Goal: Task Accomplishment & Management: Manage account settings

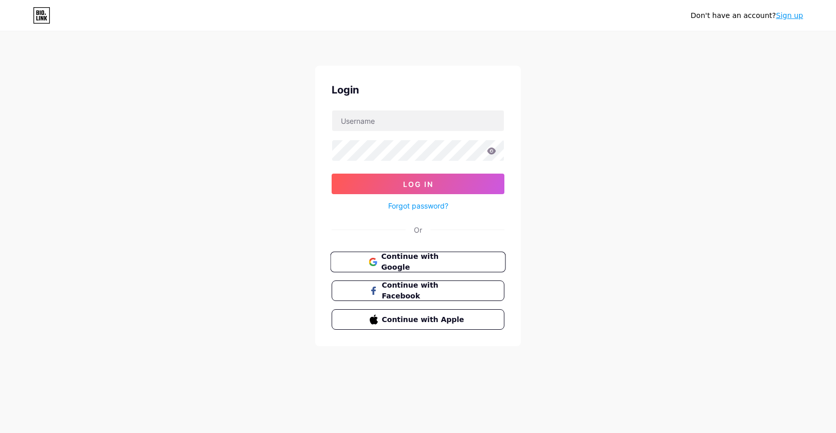
click at [398, 260] on span "Continue with Google" at bounding box center [424, 262] width 86 height 22
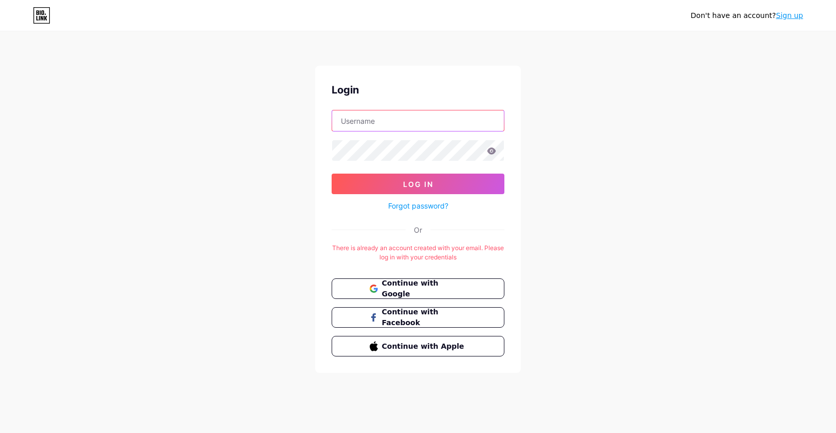
click at [411, 111] on input "text" at bounding box center [418, 121] width 172 height 21
type input "[EMAIL_ADDRESS][DOMAIN_NAME]"
click at [493, 150] on icon at bounding box center [491, 151] width 9 height 7
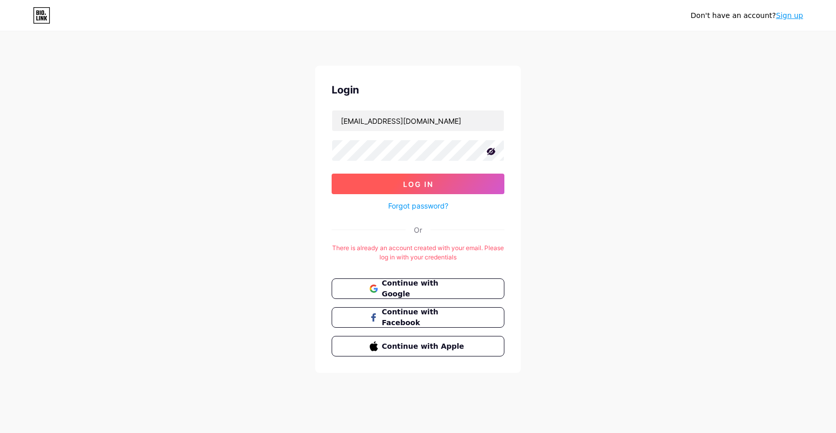
click at [438, 175] on button "Log In" at bounding box center [418, 184] width 173 height 21
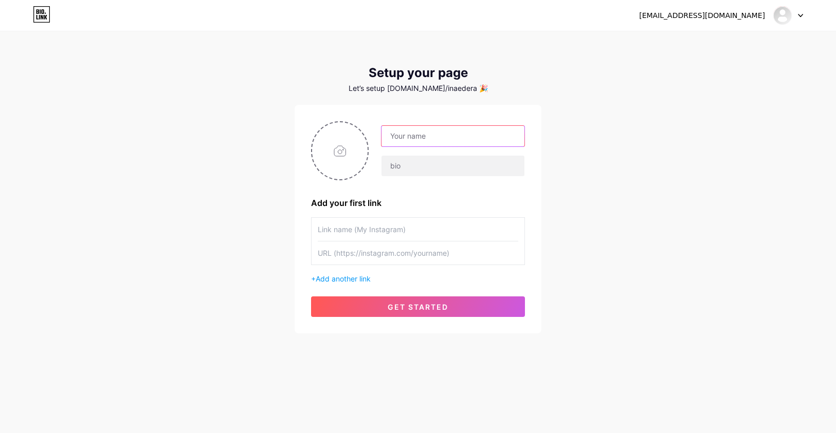
click at [423, 136] on input "text" at bounding box center [452, 136] width 143 height 21
type input "[PERSON_NAME]"
click at [340, 157] on input "file" at bounding box center [340, 150] width 56 height 57
click at [336, 150] on input "file" at bounding box center [340, 150] width 56 height 57
type input "C:\fakepath\Screenshot [DATE] 12.47.14.png"
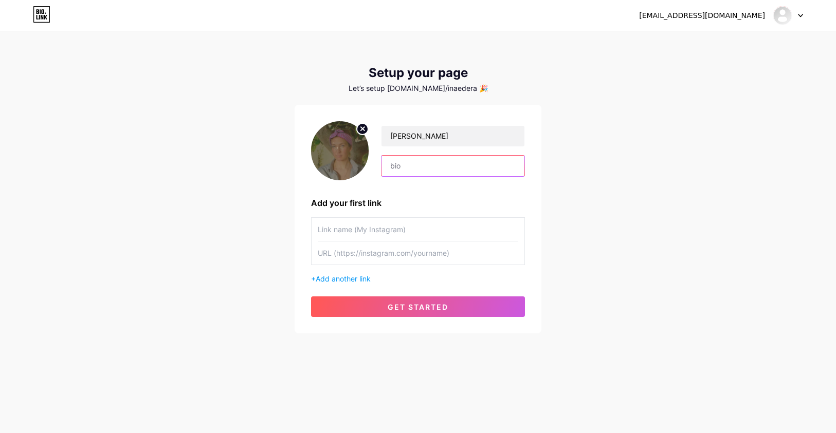
click at [424, 172] on input "text" at bounding box center [452, 166] width 143 height 21
type input "Painter connecting with people through their stories. Commissions and work avai…"
click at [354, 230] on input "text" at bounding box center [418, 229] width 200 height 23
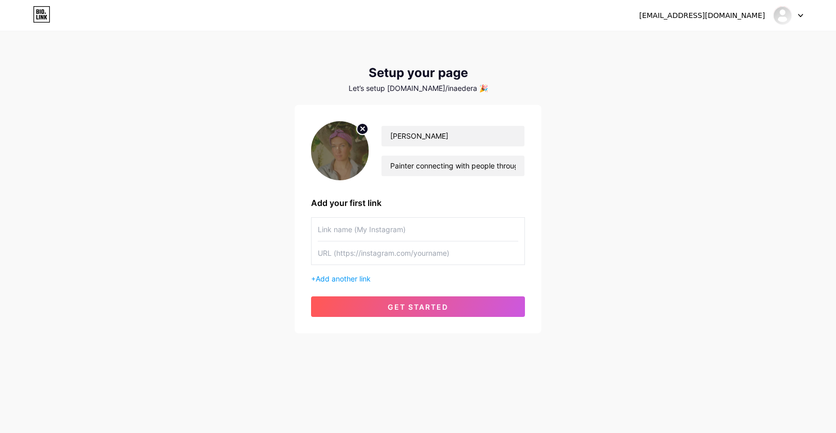
click at [341, 253] on input "text" at bounding box center [418, 253] width 200 height 23
paste input "[URL][DOMAIN_NAME]"
type input "[URL][DOMAIN_NAME]"
click at [334, 231] on input "text" at bounding box center [418, 229] width 200 height 23
type input "[PERSON_NAME] Art"
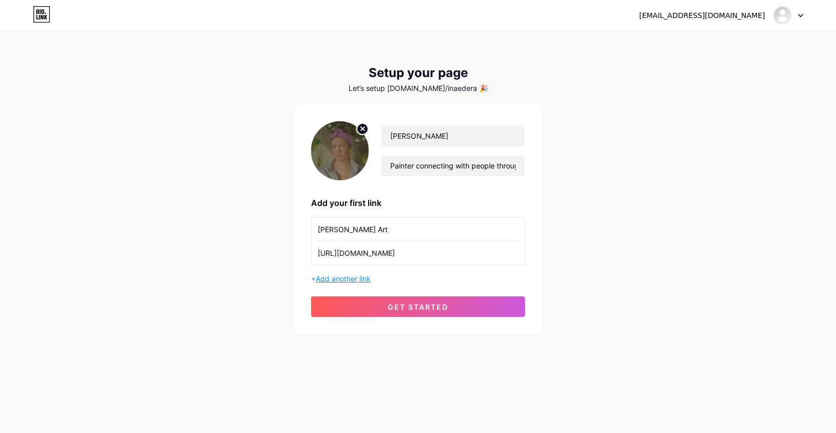
click at [336, 277] on span "Add another link" at bounding box center [343, 278] width 55 height 9
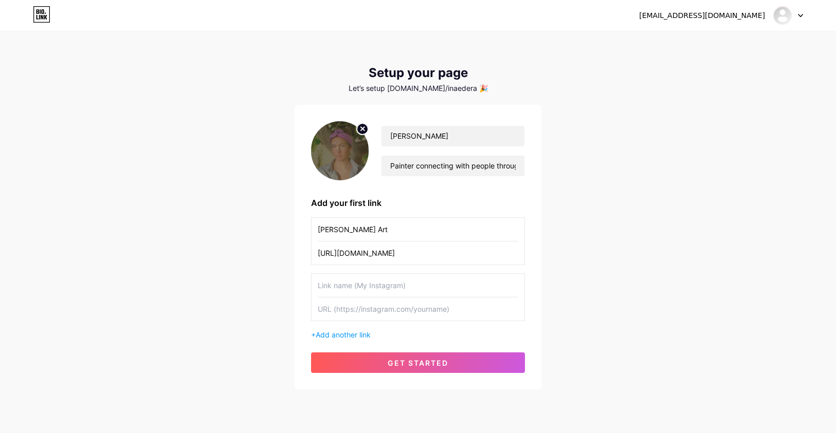
click at [321, 315] on input "text" at bounding box center [418, 309] width 200 height 23
paste input "[URL][DOMAIN_NAME]"
type input "[URL][DOMAIN_NAME]"
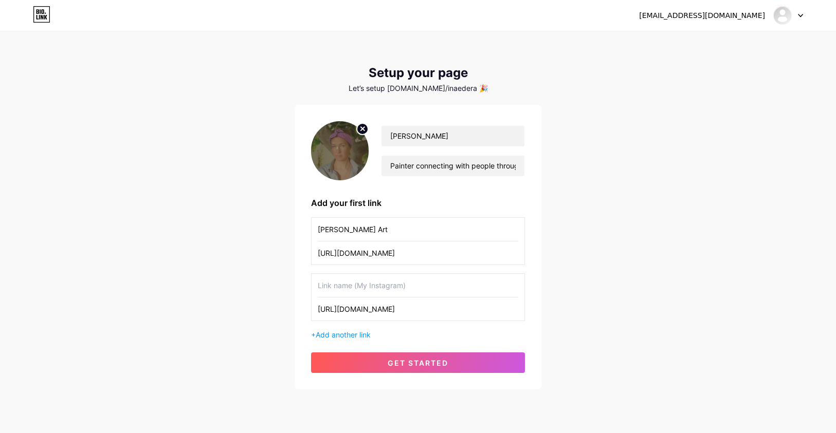
click at [328, 281] on input "text" at bounding box center [418, 285] width 200 height 23
type input "Work available here:"
drag, startPoint x: 465, startPoint y: 250, endPoint x: 300, endPoint y: 248, distance: 165.0
click at [300, 248] on div "[PERSON_NAME] [PERSON_NAME] connecting with people through their stories. Commi…" at bounding box center [418, 247] width 247 height 285
drag, startPoint x: 371, startPoint y: 231, endPoint x: 292, endPoint y: 227, distance: 78.3
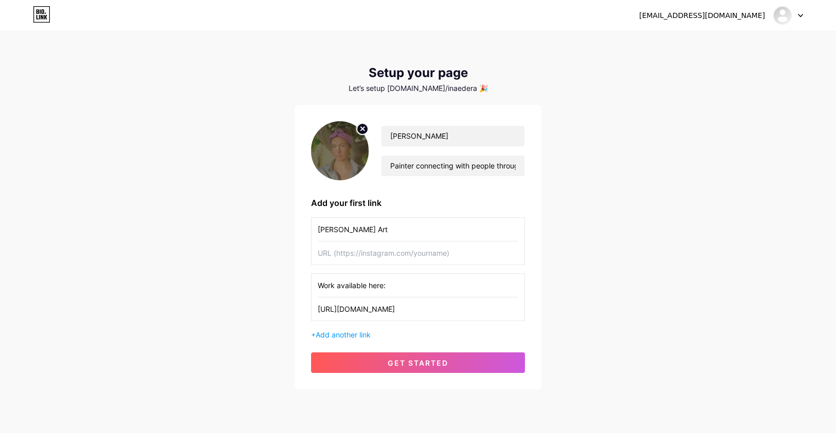
click at [292, 227] on div "[EMAIL_ADDRESS][DOMAIN_NAME] Dashboard Logout Setup your page Let’s setup [DOMA…" at bounding box center [418, 211] width 836 height 422
type input "Donate for [DEMOGRAPHIC_DATA] artist and art therapist [PERSON_NAME] here."
click at [320, 264] on input "text" at bounding box center [418, 253] width 200 height 23
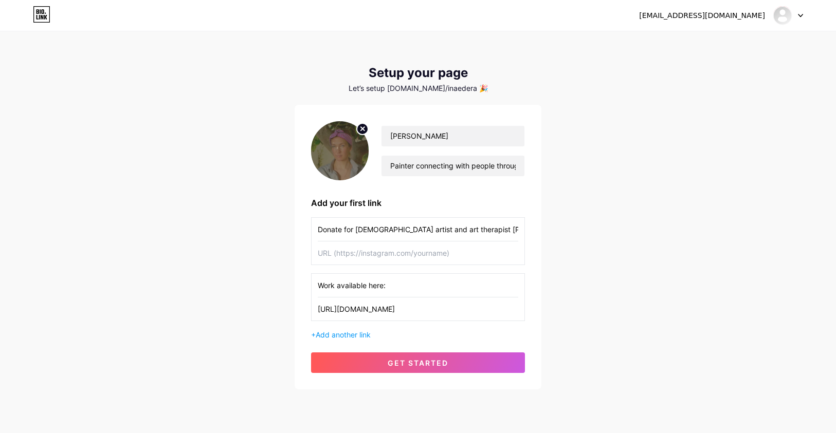
paste input "[URL][DOMAIN_NAME]"
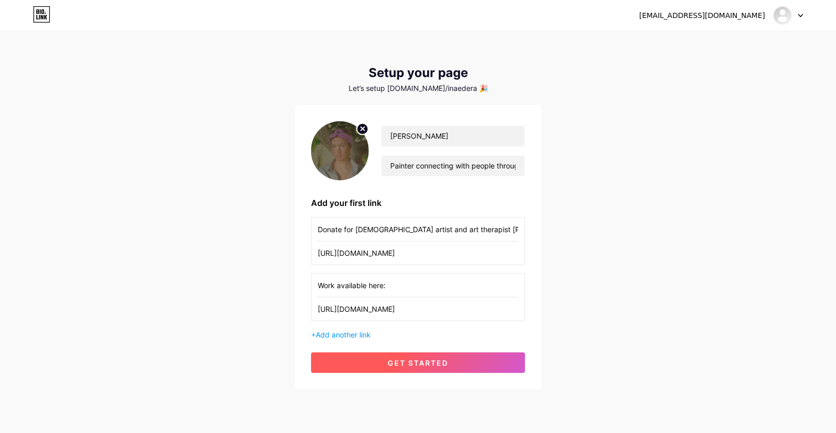
type input "[URL][DOMAIN_NAME]"
click at [393, 365] on span "get started" at bounding box center [418, 363] width 61 height 9
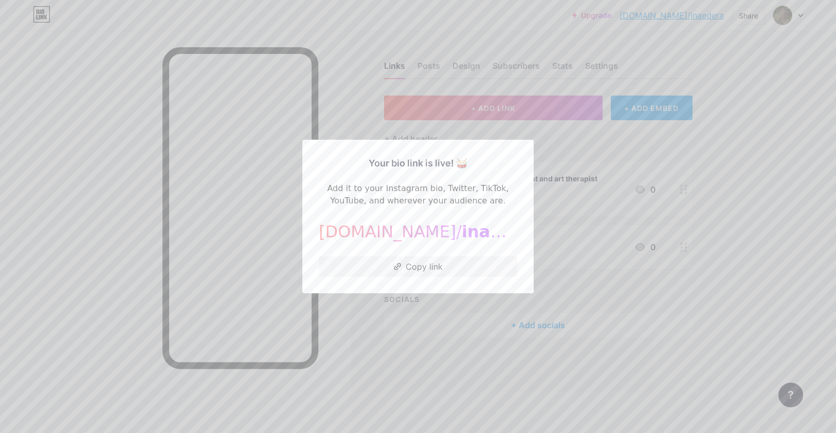
click at [393, 365] on div at bounding box center [418, 216] width 836 height 433
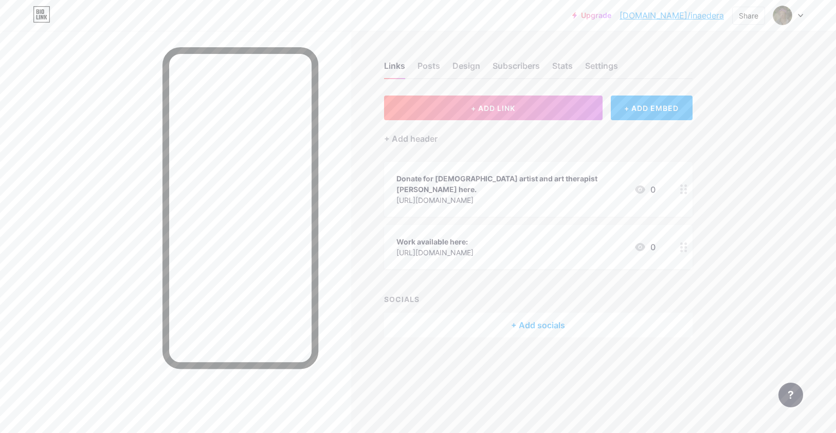
click at [456, 236] on div "Work available here:" at bounding box center [434, 241] width 77 height 11
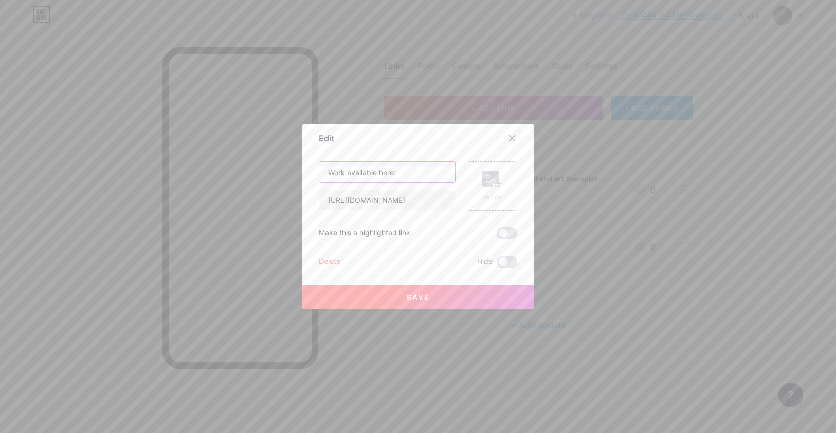
click at [397, 173] on input "Work available here:" at bounding box center [387, 172] width 136 height 21
type input "Work available here"
click at [503, 233] on span at bounding box center [507, 233] width 21 height 12
click at [497, 236] on input "checkbox" at bounding box center [497, 236] width 0 height 0
click at [496, 182] on rect at bounding box center [490, 179] width 16 height 16
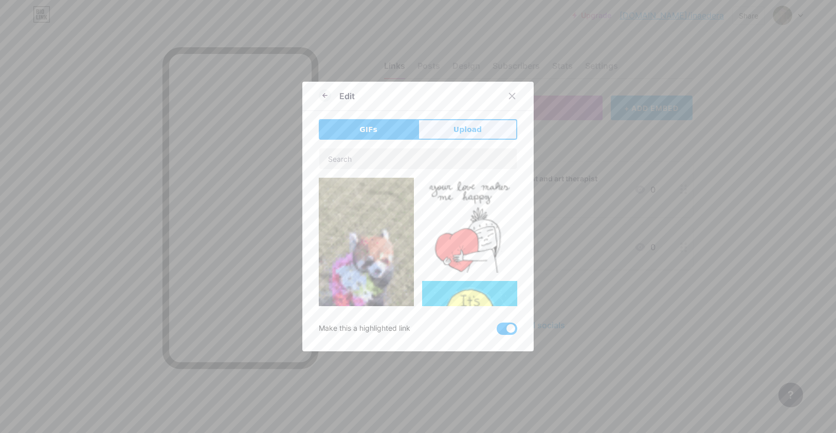
click at [463, 133] on span "Upload" at bounding box center [467, 129] width 28 height 11
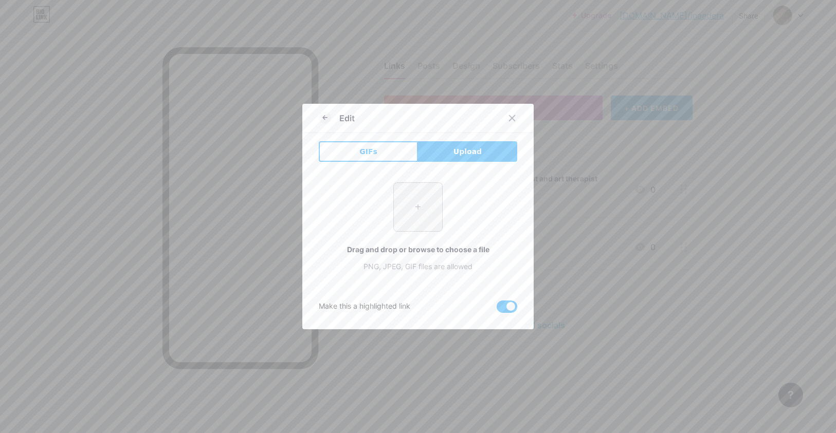
click at [416, 212] on input "file" at bounding box center [418, 207] width 48 height 48
type input "C:\fakepath\Screenshot [DATE] 12.57.22.png"
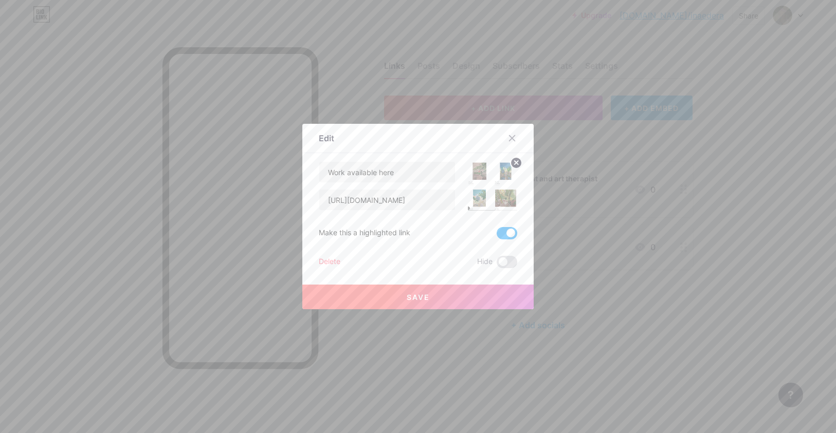
click at [464, 296] on button "Save" at bounding box center [417, 297] width 231 height 25
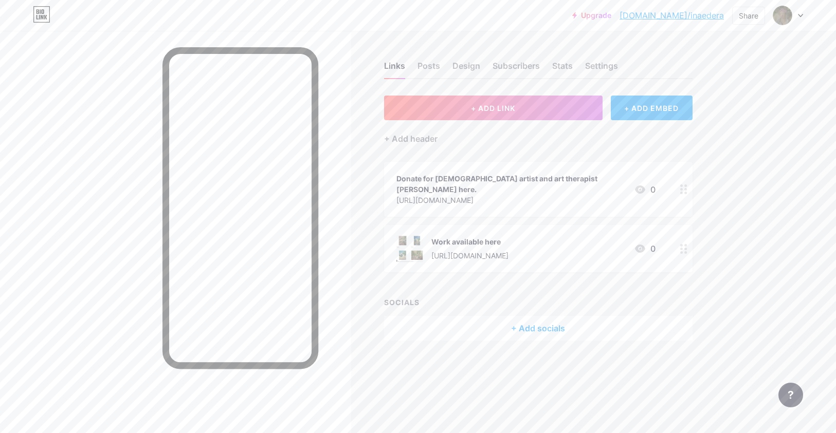
click at [682, 185] on circle at bounding box center [681, 186] width 3 height 3
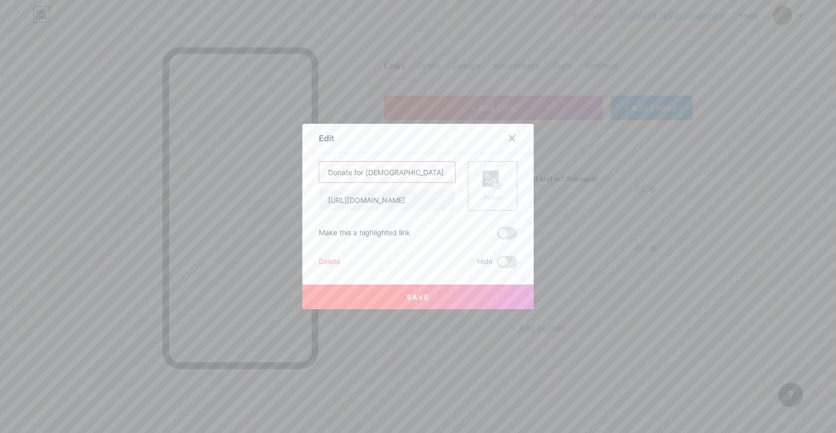
click at [427, 171] on input "Donate for [DEMOGRAPHIC_DATA] artist and art therapist [PERSON_NAME] here." at bounding box center [387, 172] width 136 height 21
type input "Donate for [DEMOGRAPHIC_DATA] artist and art therapist [PERSON_NAME] here"
click at [490, 178] on rect at bounding box center [490, 179] width 16 height 16
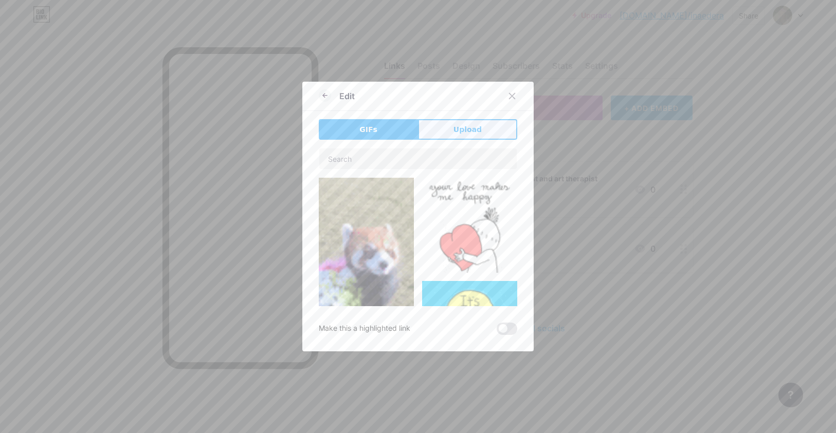
click at [468, 133] on span "Upload" at bounding box center [467, 129] width 28 height 11
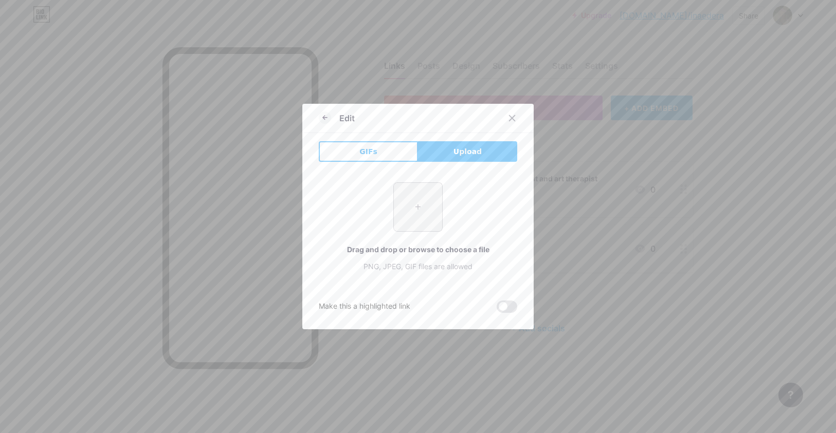
click at [410, 208] on input "file" at bounding box center [418, 207] width 48 height 48
type input "C:\fakepath\Screenshot [DATE] 12.58.23.png"
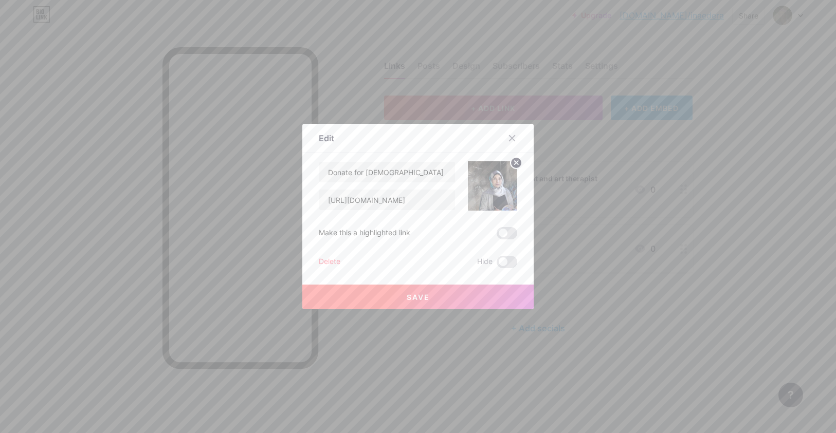
click at [447, 301] on button "Save" at bounding box center [417, 297] width 231 height 25
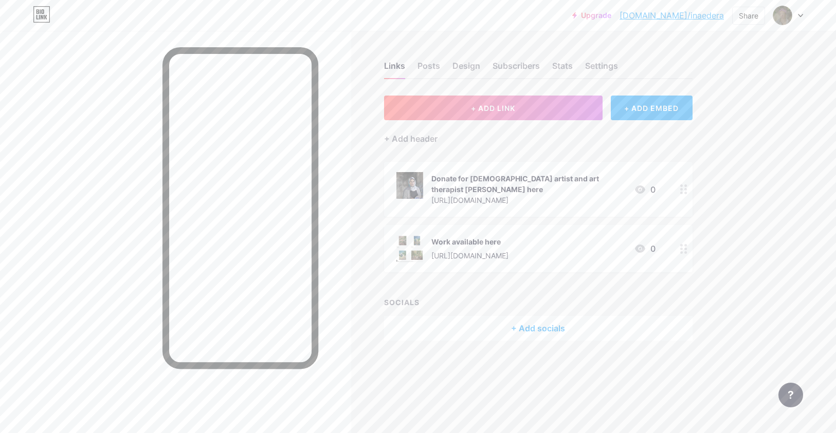
click at [687, 249] on div at bounding box center [683, 248] width 17 height 47
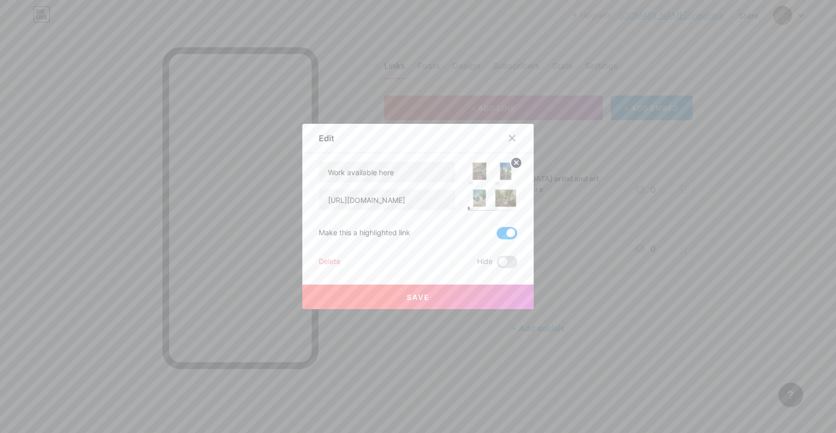
click at [506, 231] on span at bounding box center [507, 233] width 21 height 12
click at [497, 236] on input "checkbox" at bounding box center [497, 236] width 0 height 0
click at [458, 298] on button "Save" at bounding box center [417, 297] width 231 height 25
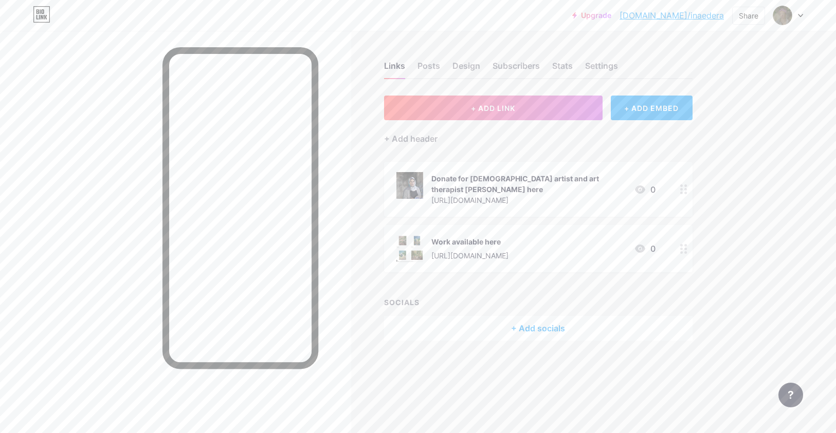
click at [682, 182] on div at bounding box center [683, 189] width 17 height 55
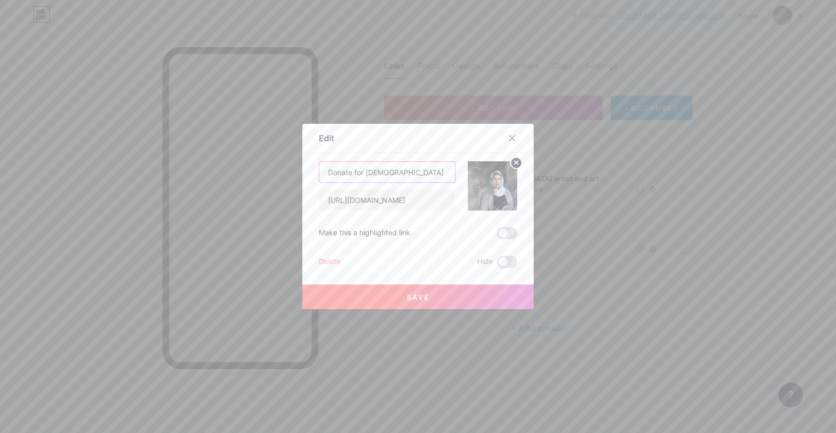
click at [380, 175] on input "Donate for [DEMOGRAPHIC_DATA] artist and art therapist [PERSON_NAME] here" at bounding box center [387, 172] width 136 height 21
drag, startPoint x: 351, startPoint y: 172, endPoint x: 315, endPoint y: 170, distance: 36.6
click at [315, 170] on div "Edit Content YouTube Play YouTube video without leaving your page. ADD Vimeo Pl…" at bounding box center [417, 217] width 231 height 186
drag, startPoint x: 431, startPoint y: 174, endPoint x: 511, endPoint y: 179, distance: 80.4
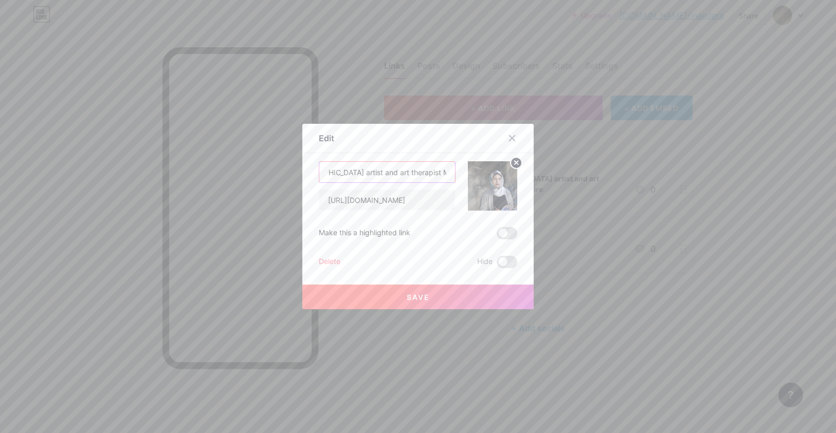
click at [511, 179] on div "Support for [DEMOGRAPHIC_DATA] artist and art therapist Maysa here [URL][DOMAIN…" at bounding box center [418, 185] width 198 height 49
click at [407, 171] on input "Support for [DEMOGRAPHIC_DATA] artist and art therapist Maysa here" at bounding box center [387, 172] width 136 height 21
drag, startPoint x: 407, startPoint y: 171, endPoint x: 347, endPoint y: 173, distance: 59.7
click at [347, 173] on input "Support for [DEMOGRAPHIC_DATA] artist and art therapist Maysa here" at bounding box center [387, 172] width 136 height 21
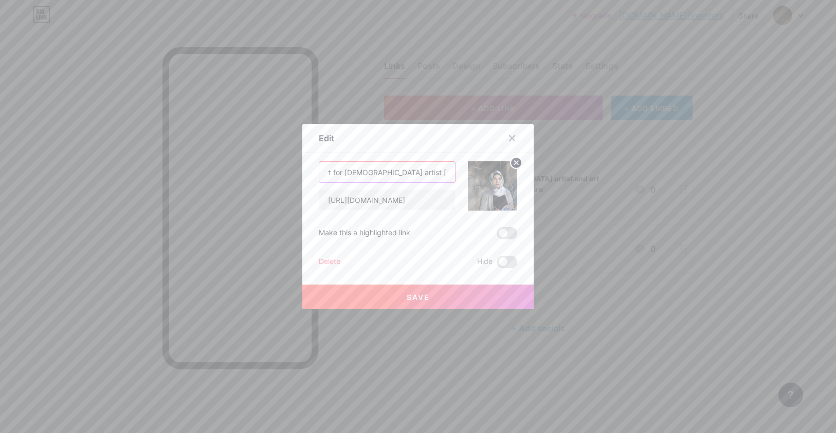
type input "Support for [DEMOGRAPHIC_DATA] artist [PERSON_NAME] here"
click at [397, 288] on button "Save" at bounding box center [417, 297] width 231 height 25
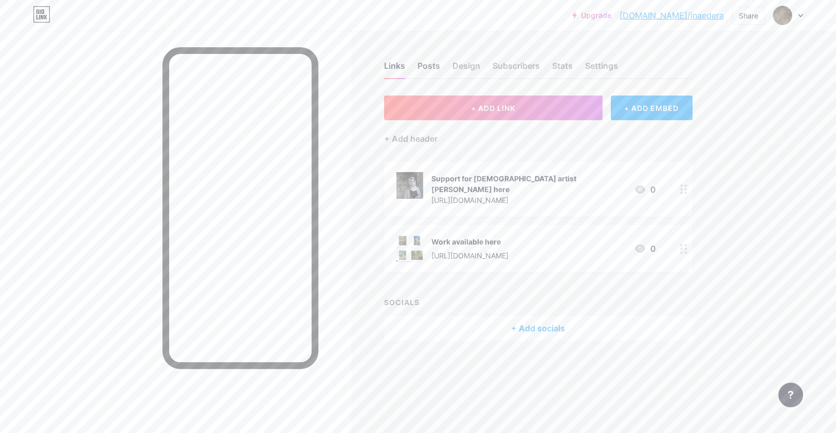
click at [434, 68] on div "Posts" at bounding box center [428, 69] width 23 height 19
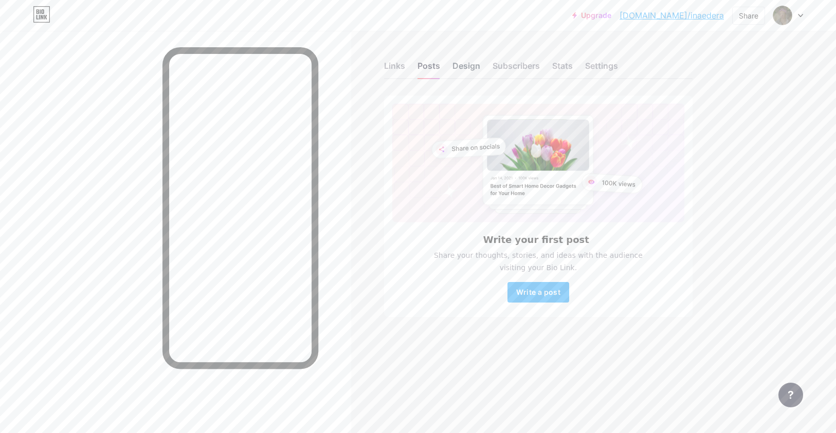
click at [465, 69] on div "Design" at bounding box center [466, 69] width 28 height 19
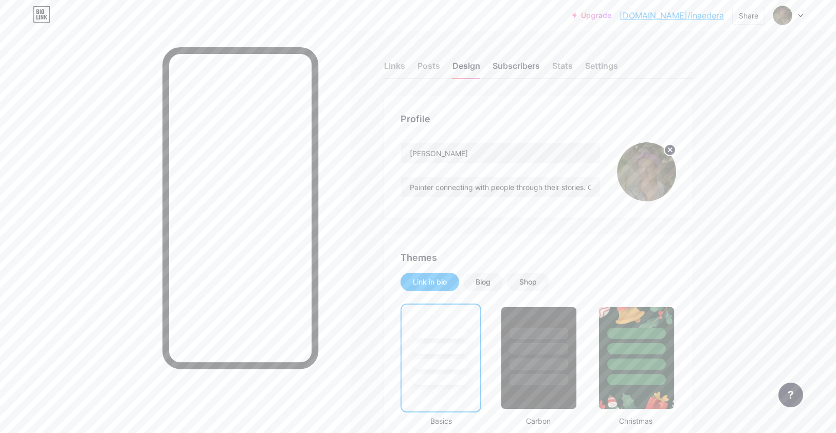
click at [520, 61] on div "Subscribers" at bounding box center [515, 69] width 47 height 19
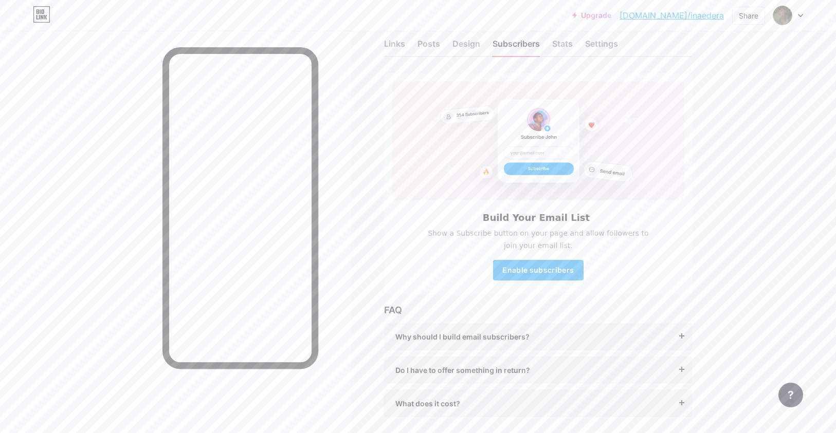
scroll to position [10, 0]
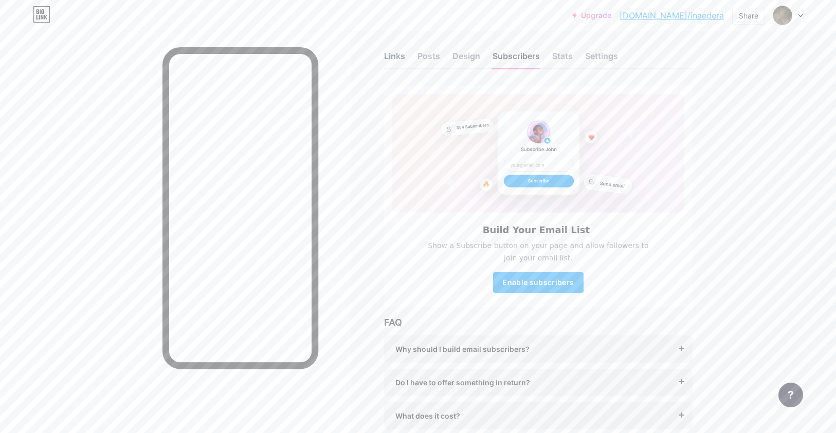
click at [395, 56] on div "Links" at bounding box center [394, 59] width 21 height 19
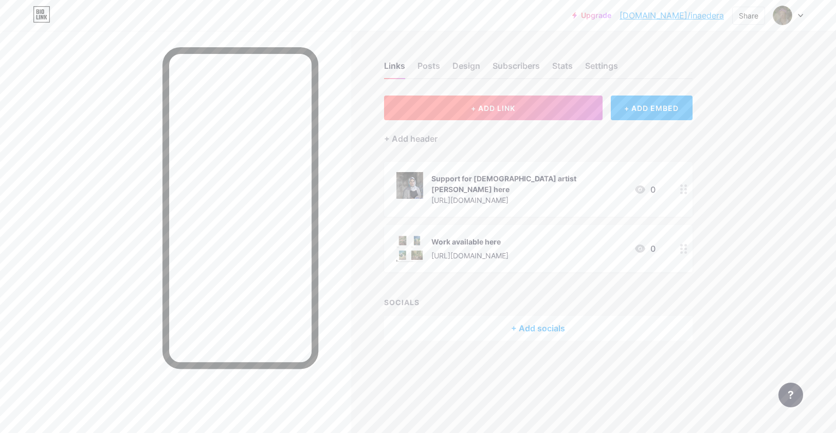
click at [560, 106] on button "+ ADD LINK" at bounding box center [493, 108] width 218 height 25
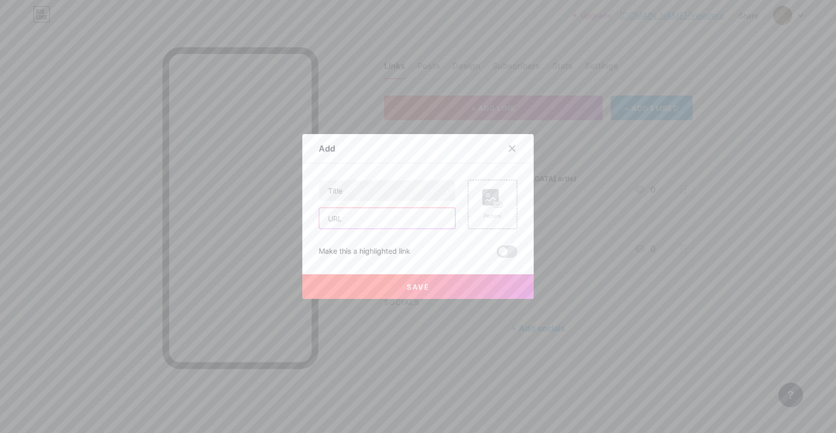
click at [373, 224] on input "text" at bounding box center [387, 218] width 136 height 21
paste input "[URL][DOMAIN_NAME]"
type input "[URL][DOMAIN_NAME]"
click at [349, 193] on input "text" at bounding box center [387, 190] width 136 height 21
type input "Sign up for my email list!"
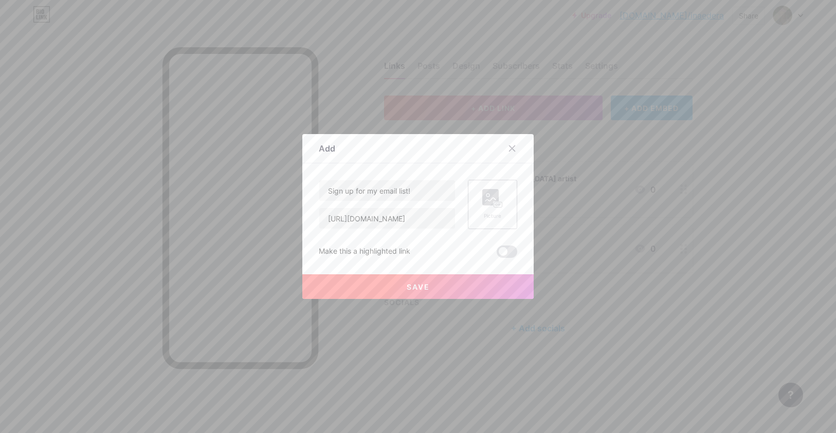
click at [487, 197] on rect at bounding box center [490, 197] width 16 height 16
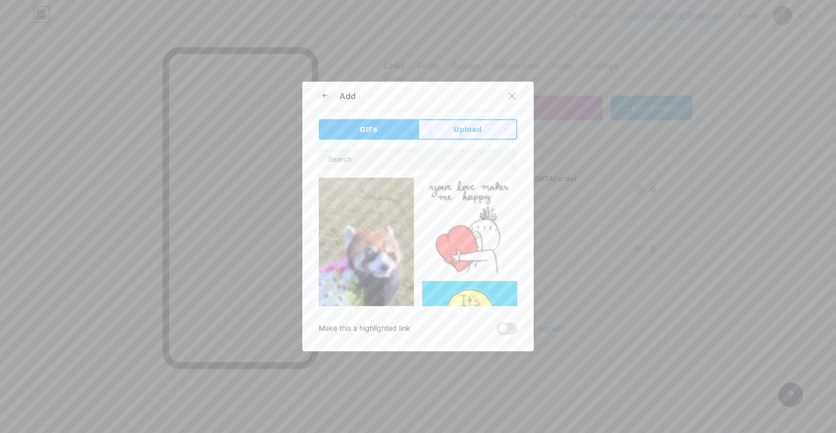
click at [462, 130] on span "Upload" at bounding box center [467, 129] width 28 height 11
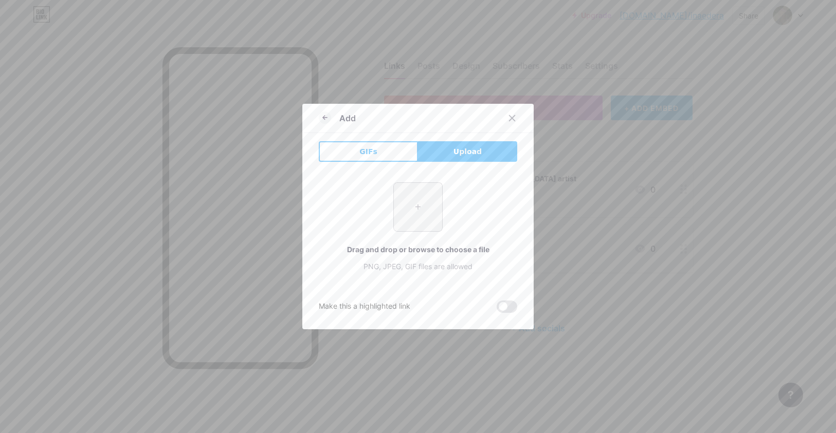
click at [420, 223] on input "file" at bounding box center [418, 207] width 48 height 48
type input "C:\fakepath\Screenshot [DATE] 13.01.30.png"
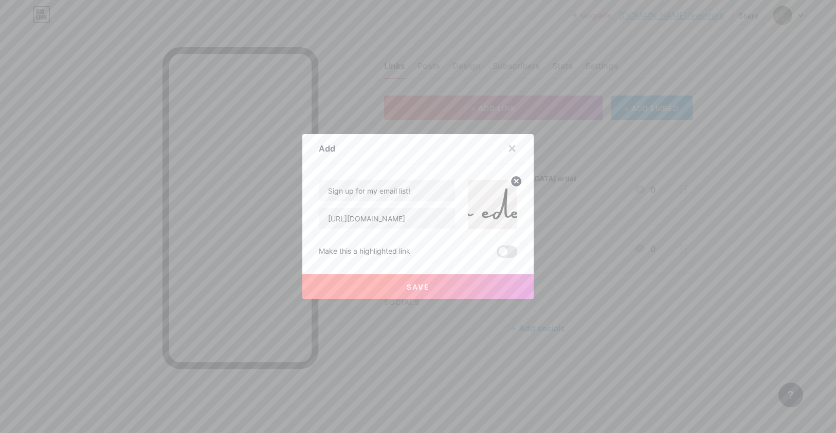
click at [389, 284] on button "Save" at bounding box center [417, 286] width 231 height 25
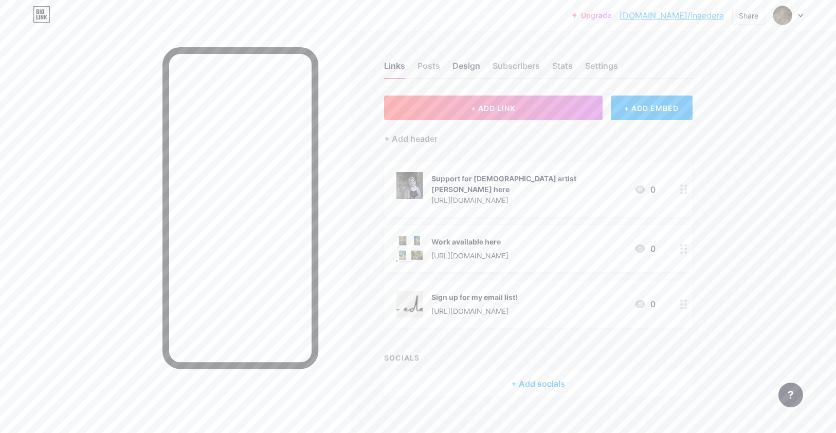
click at [461, 68] on div "Design" at bounding box center [466, 69] width 28 height 19
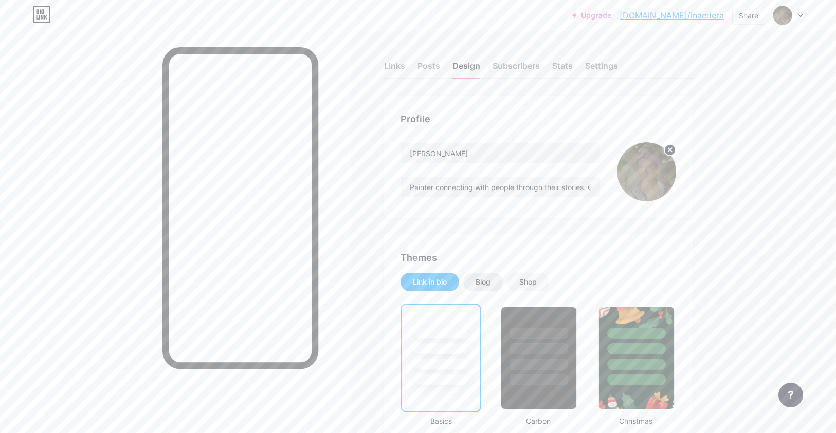
click at [485, 288] on div "Blog" at bounding box center [483, 282] width 40 height 19
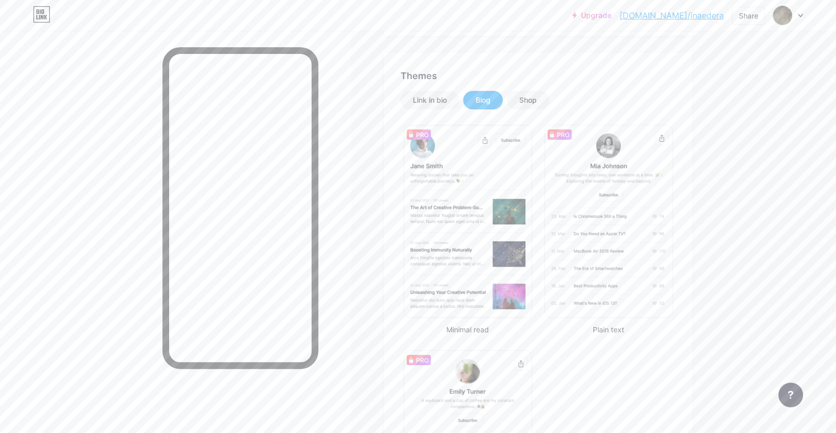
scroll to position [179, 0]
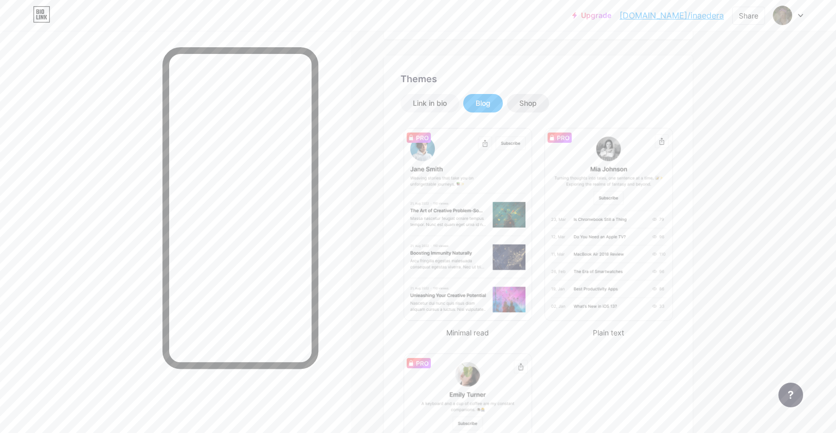
click at [523, 102] on div "Shop" at bounding box center [527, 103] width 17 height 10
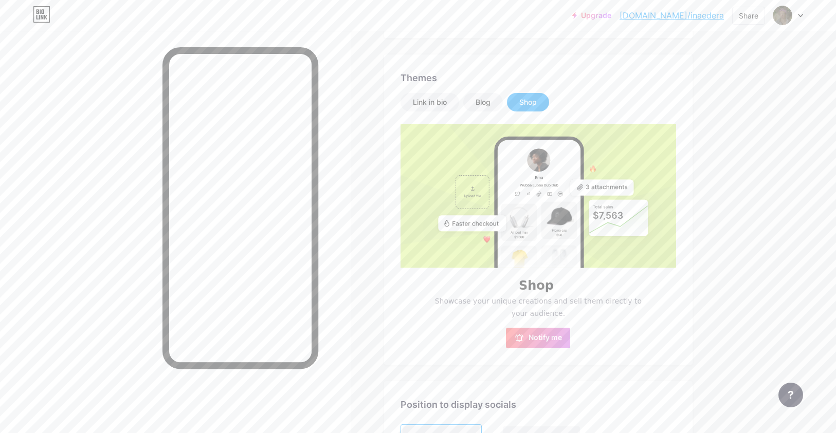
scroll to position [84, 0]
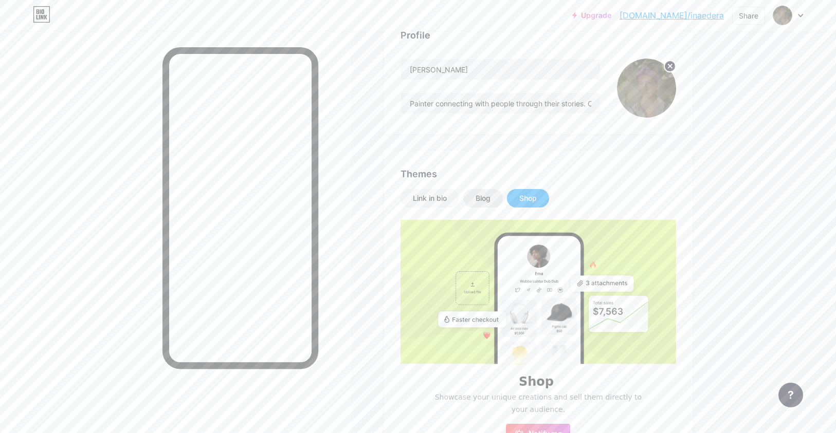
click at [484, 189] on div "Blog" at bounding box center [483, 198] width 40 height 19
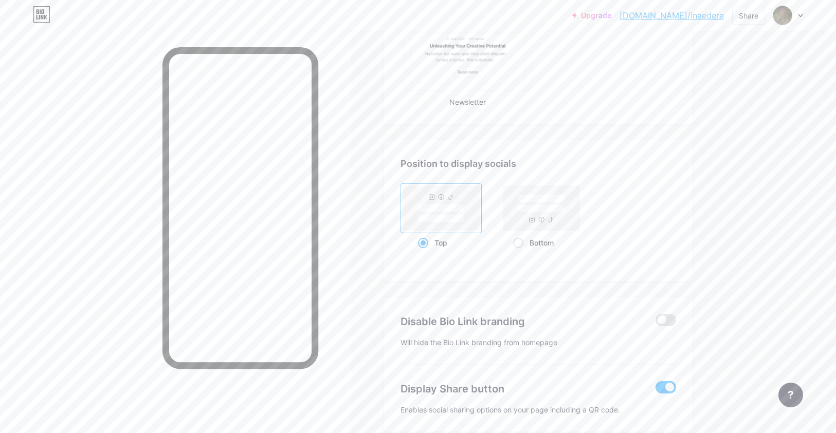
scroll to position [686, 0]
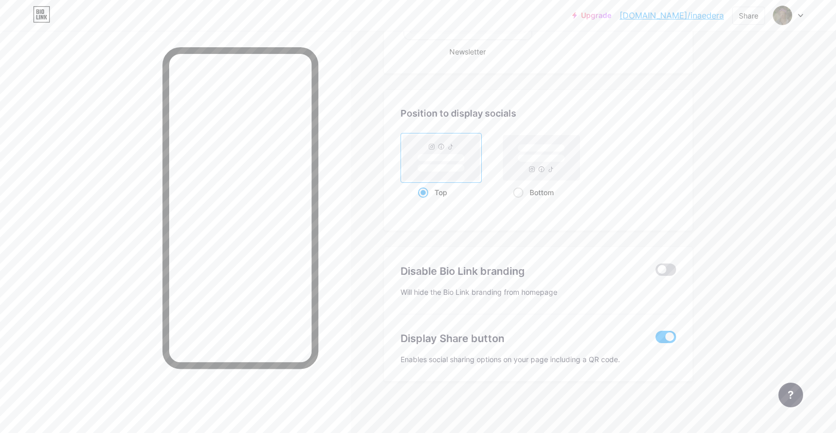
click at [663, 272] on span at bounding box center [665, 270] width 21 height 12
click at [655, 272] on input "checkbox" at bounding box center [655, 272] width 0 height 0
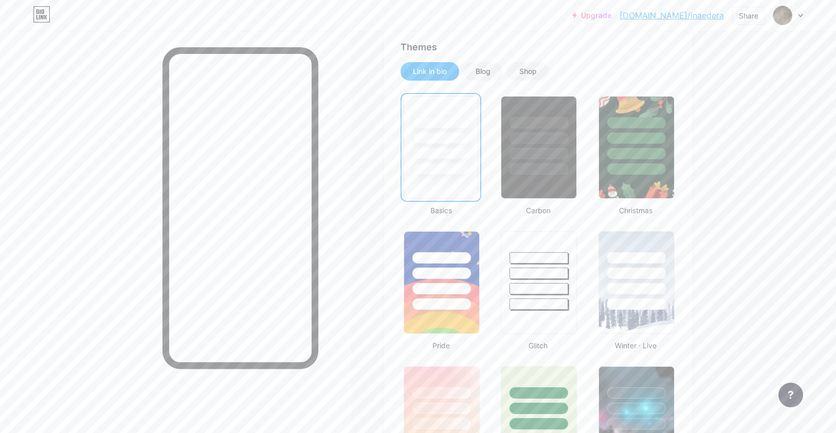
scroll to position [215, 0]
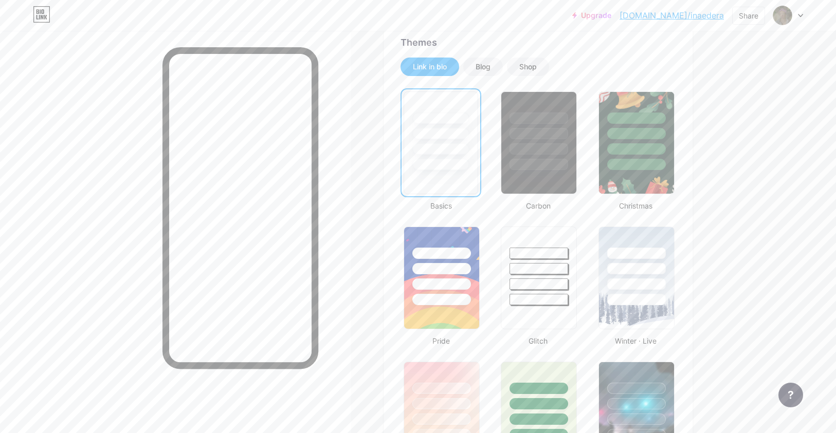
click at [423, 169] on div at bounding box center [440, 164] width 57 height 11
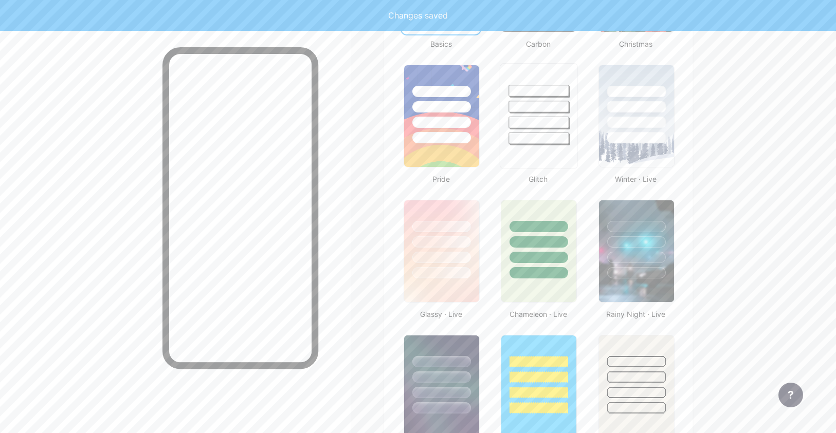
scroll to position [413, 0]
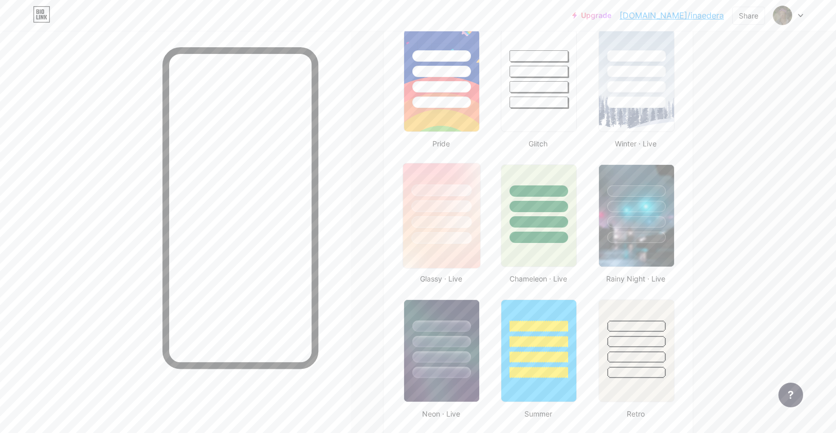
click at [451, 241] on div at bounding box center [441, 238] width 60 height 12
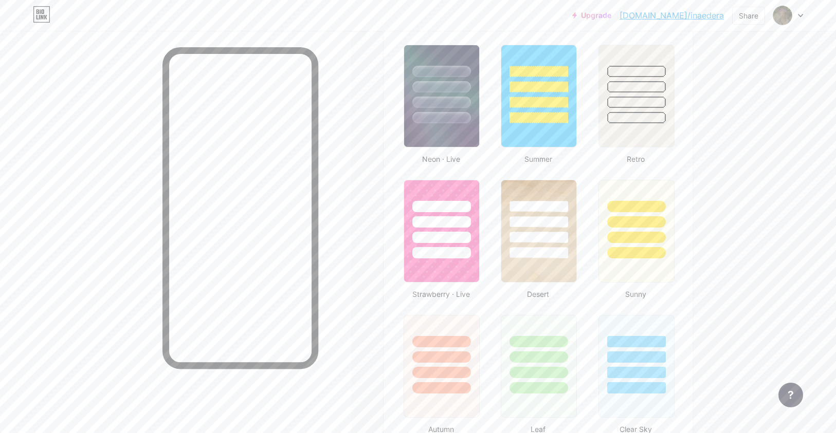
scroll to position [682, 0]
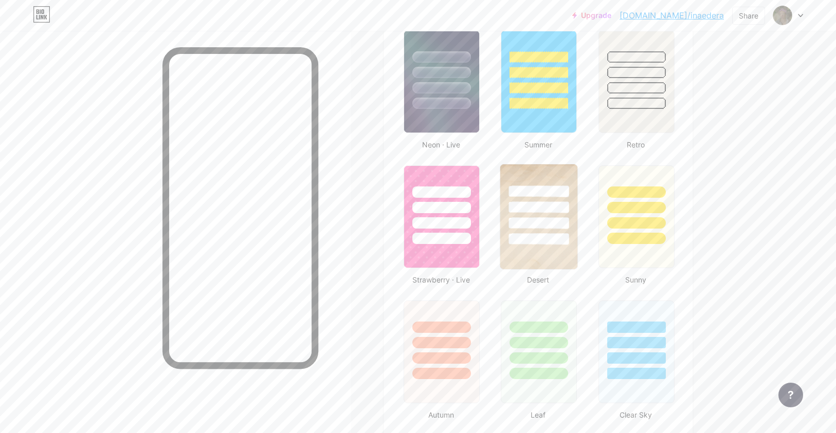
click at [537, 225] on div at bounding box center [539, 223] width 60 height 12
click at [647, 235] on div at bounding box center [636, 239] width 60 height 12
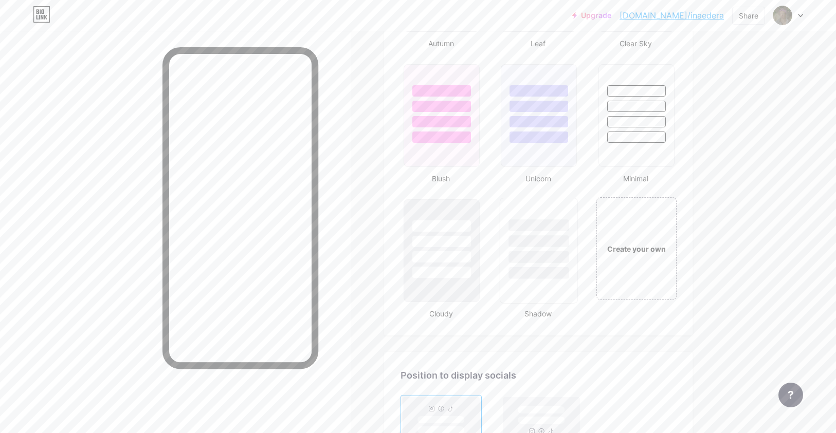
scroll to position [985, 0]
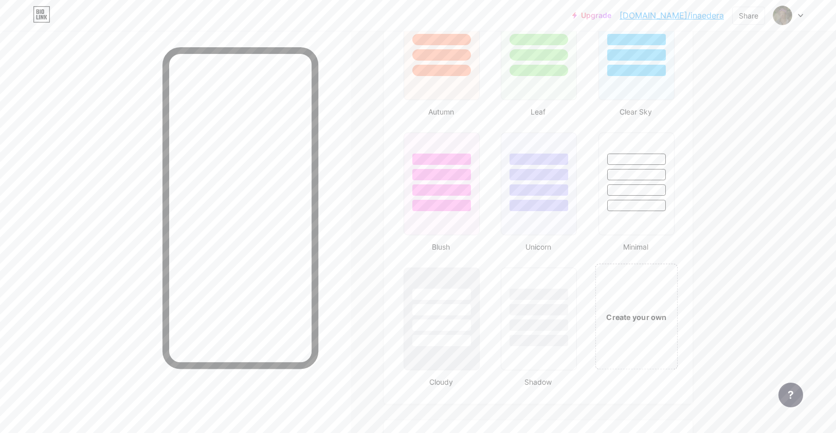
click at [600, 354] on div "Create your own" at bounding box center [636, 317] width 83 height 106
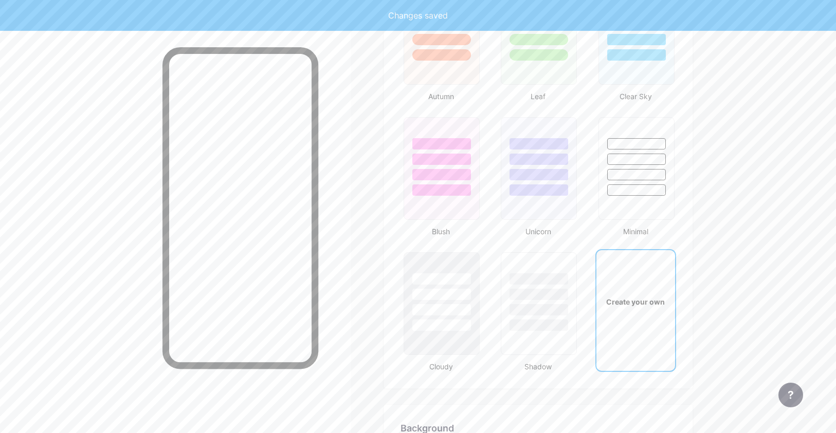
type input "#ffffff"
type input "#000000"
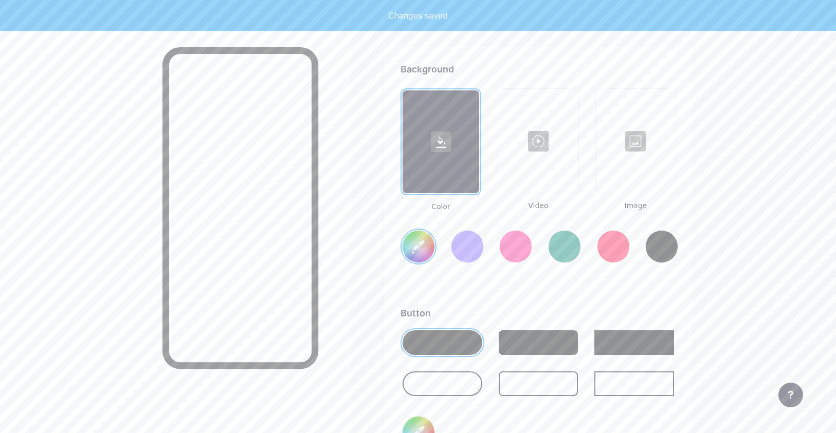
scroll to position [1365, 0]
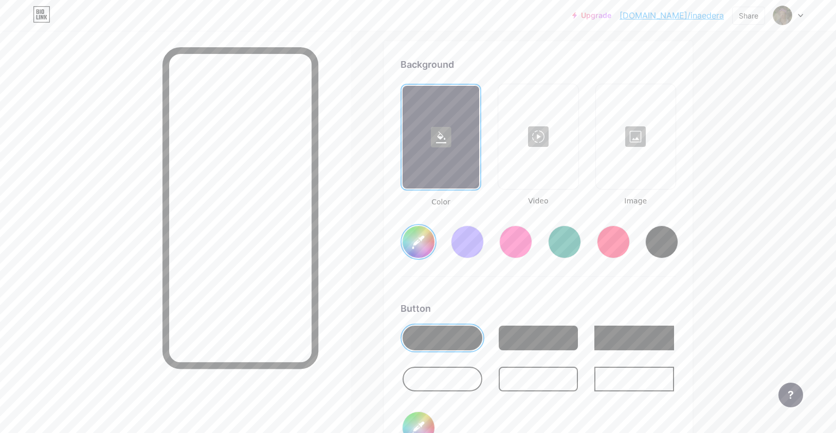
click at [415, 246] on input "#ffffff" at bounding box center [418, 242] width 32 height 32
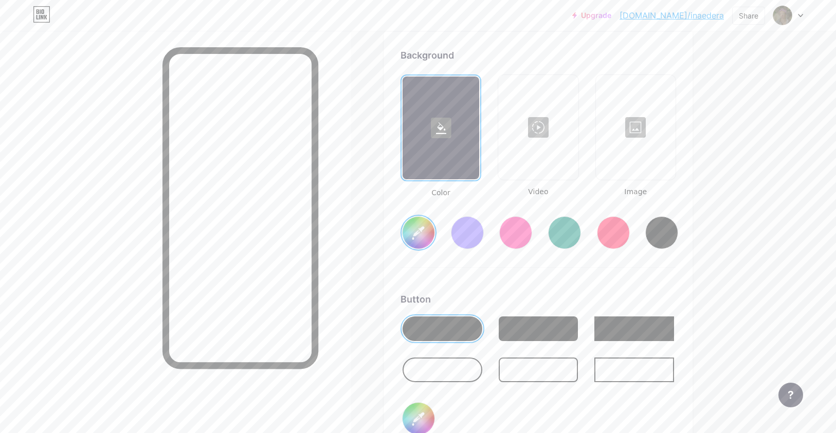
scroll to position [1345, 0]
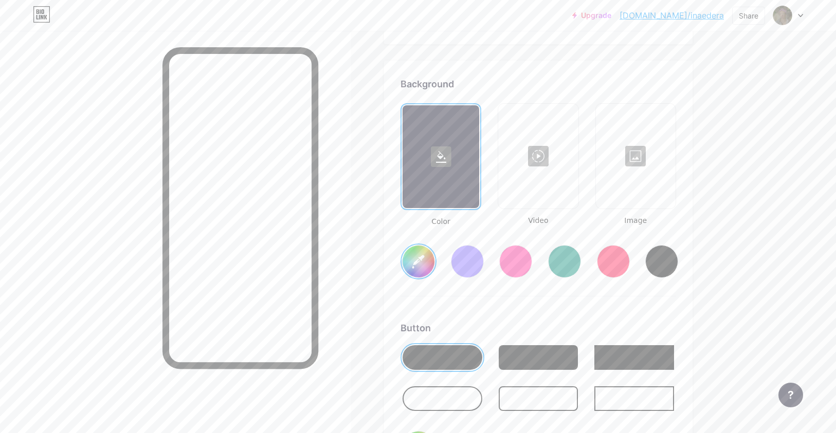
click at [412, 274] on input "#ffffff" at bounding box center [418, 262] width 32 height 32
click at [429, 260] on input "#00000f" at bounding box center [418, 262] width 32 height 32
click at [416, 262] on input "#000031" at bounding box center [418, 262] width 32 height 32
click at [413, 266] on input "#0031a7" at bounding box center [418, 262] width 32 height 32
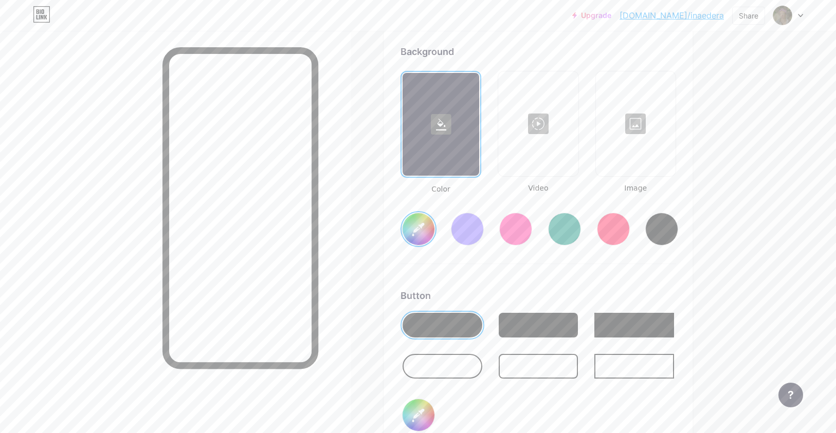
scroll to position [1340, 0]
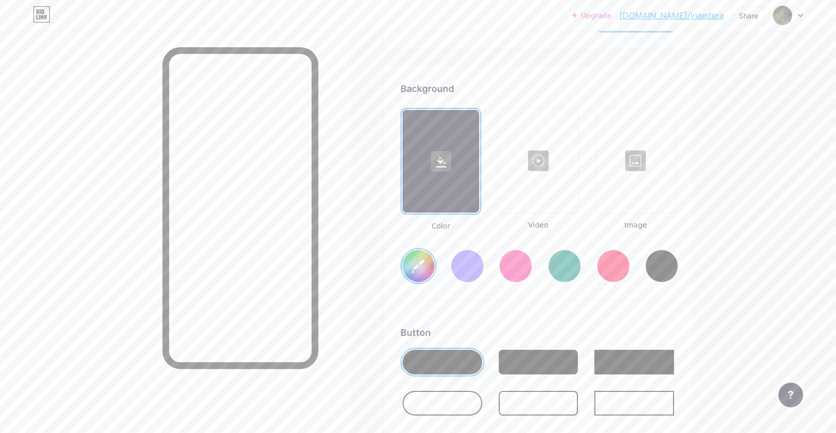
click at [415, 269] on input "#31a7c5" at bounding box center [418, 266] width 32 height 32
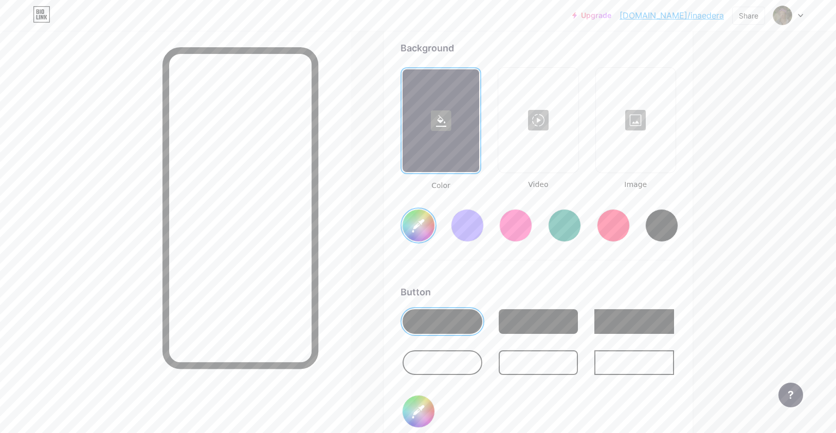
scroll to position [1398, 0]
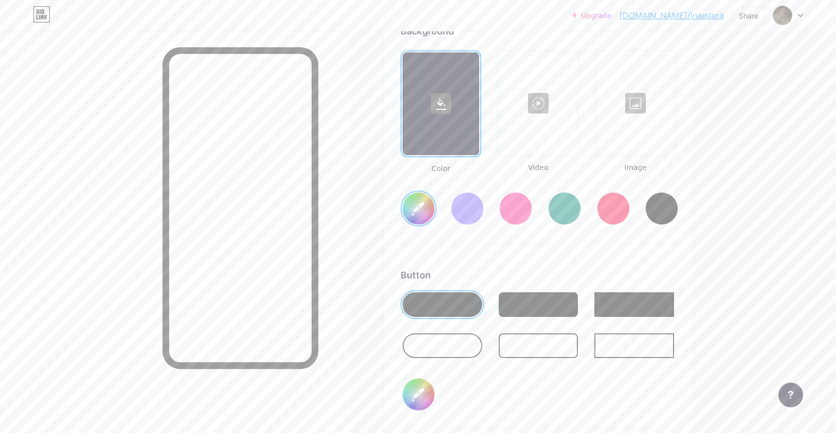
click at [420, 387] on input "#000000" at bounding box center [418, 395] width 32 height 32
type input "#dedede"
type input "#000003"
type input "#dedede"
type input "#000031"
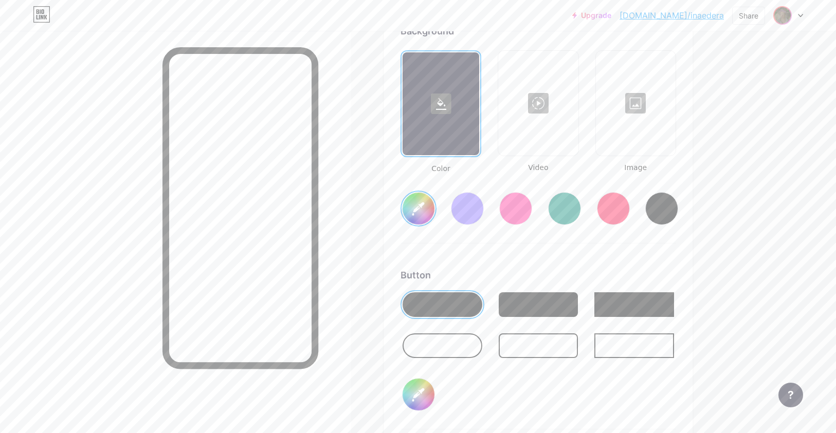
type input "#dedede"
type input "#000031"
click at [415, 397] on input "#000031" at bounding box center [418, 395] width 32 height 32
type input "#dedede"
type input "#00031a"
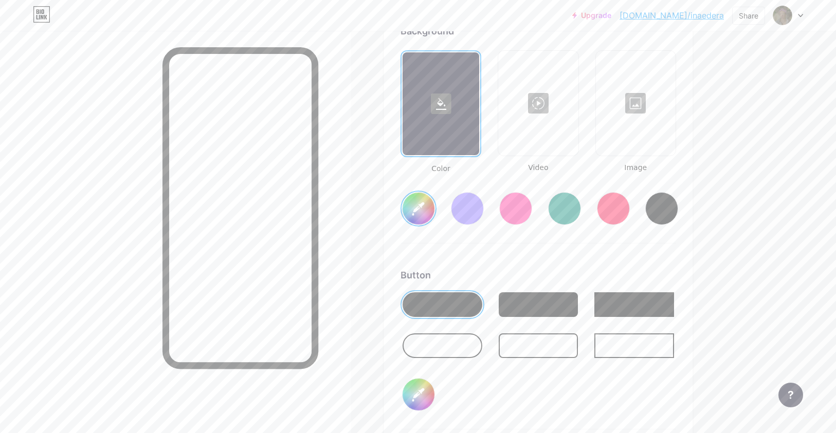
type input "#dedede"
type input "#0031a7"
type input "#dedede"
type input "#000317"
type input "#dedede"
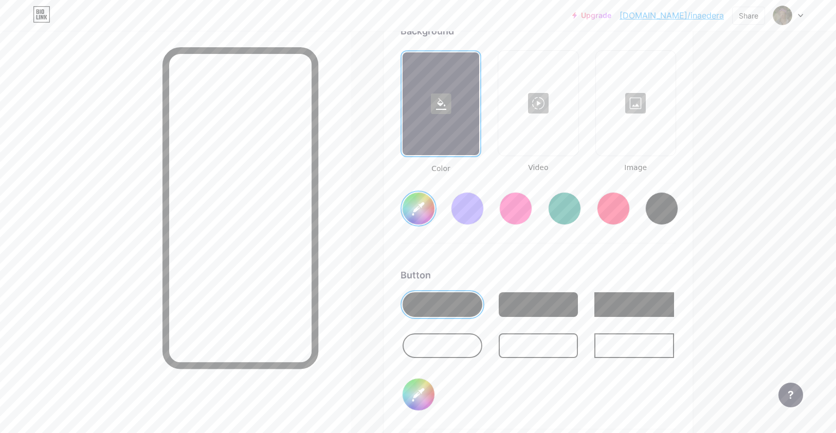
type input "#0031a7"
type input "#dedede"
type input "#000317"
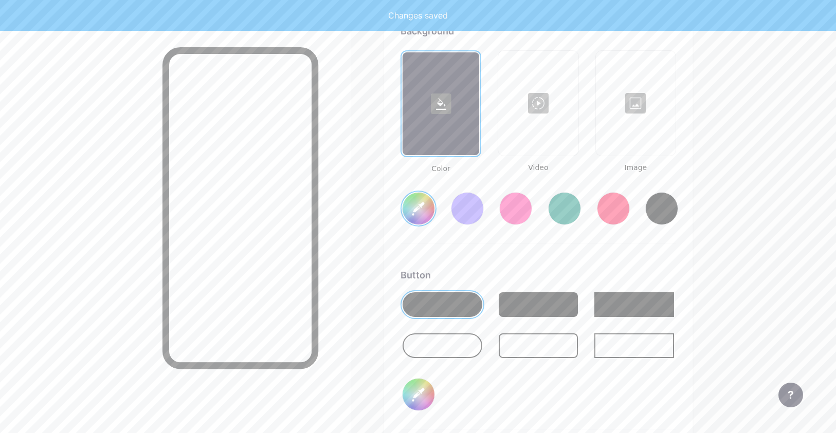
type input "#dedede"
type input "#0031a7"
type input "#dedede"
type input "#000317"
type input "#dedede"
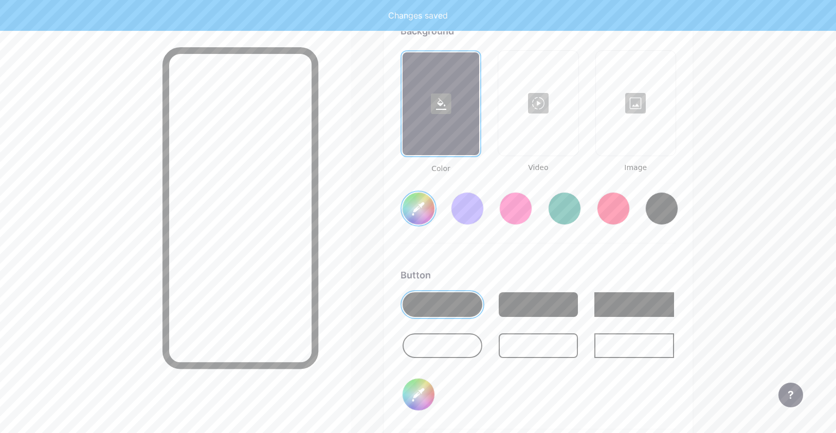
type input "#0031a7"
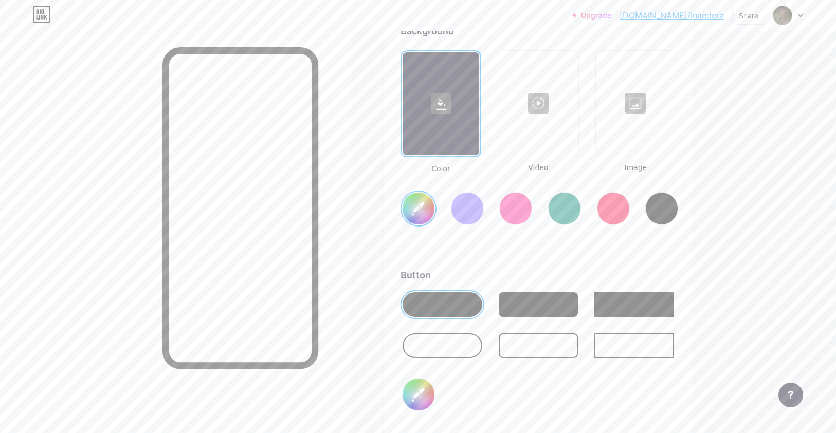
type input "#dedede"
type input "#000317"
type input "#dedede"
type input "#0031a7"
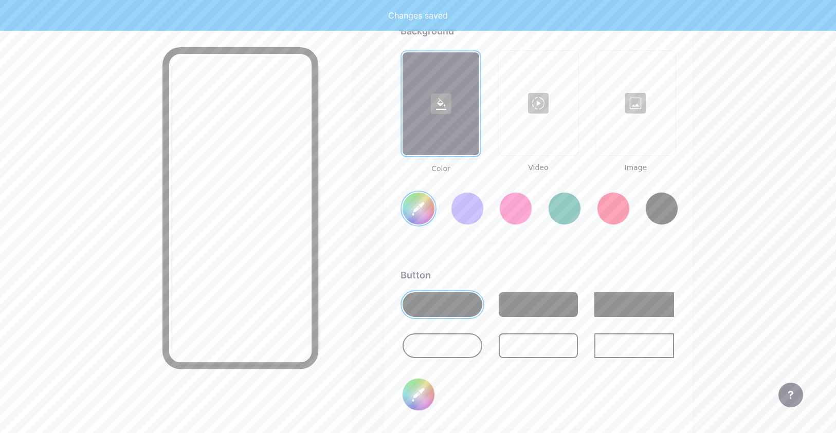
type input "#dedede"
type input "#000317"
type input "#dedede"
type input "#0031a7"
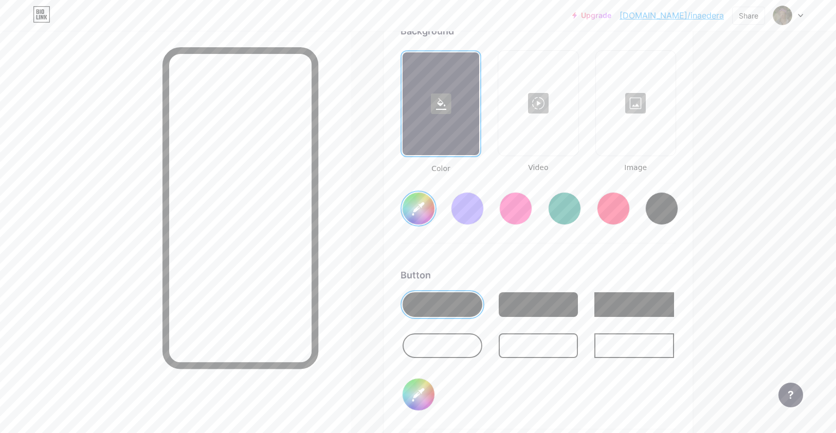
type input "#dedede"
type input "#00a5a8"
type input "#dedede"
type input "#10b4b7"
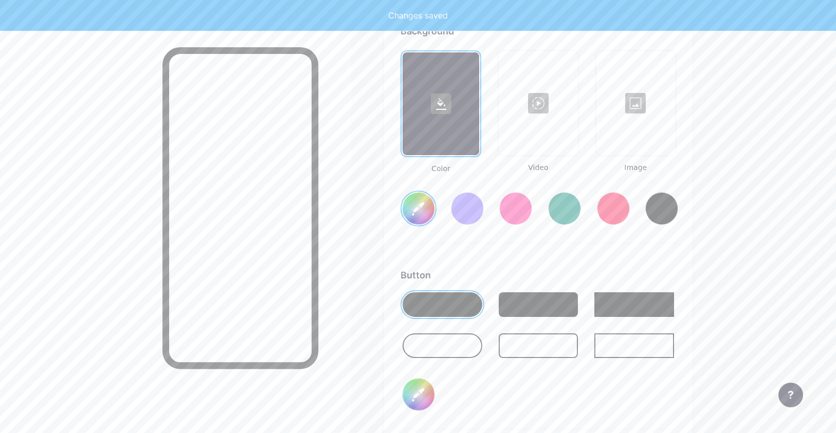
type input "#dedede"
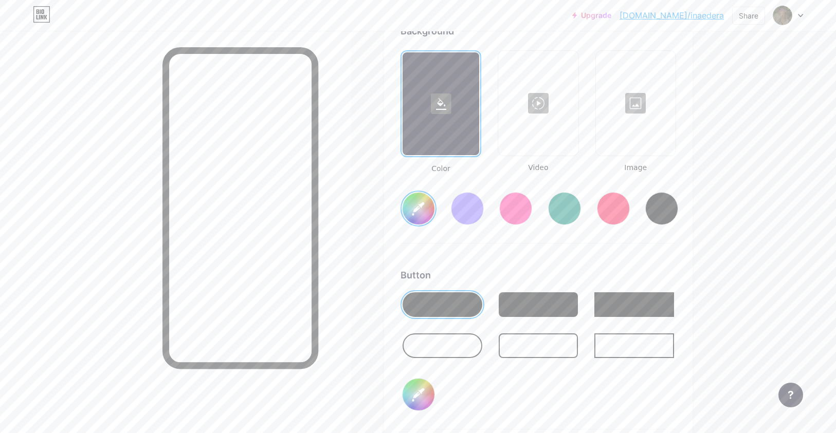
type input "#10b4b7"
click at [420, 399] on input "#10b4b7" at bounding box center [418, 395] width 32 height 32
type input "#dedede"
type input "#10acb7"
type input "#dedede"
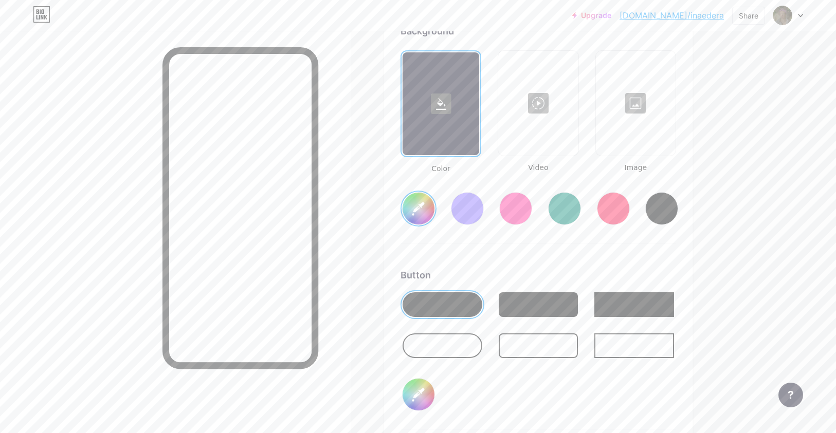
type input "#10a3b7"
type input "#dedede"
type input "#109bb7"
type input "#dedede"
type input "#1096b7"
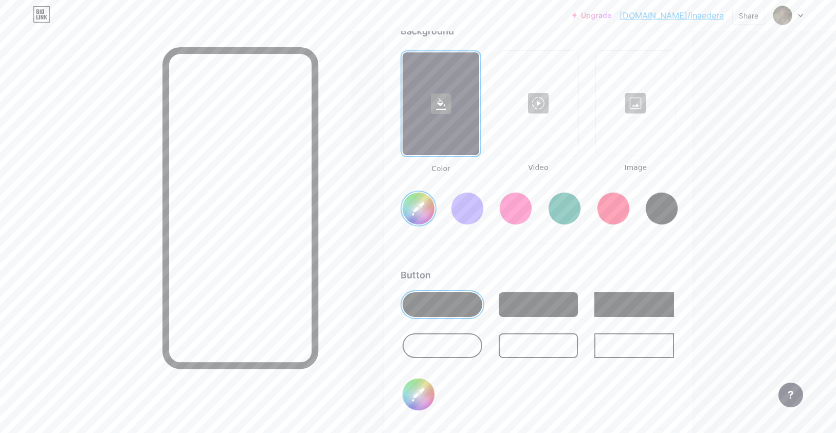
type input "#dedede"
type input "#108db7"
type input "#dedede"
type input "#1085b7"
type input "#dedede"
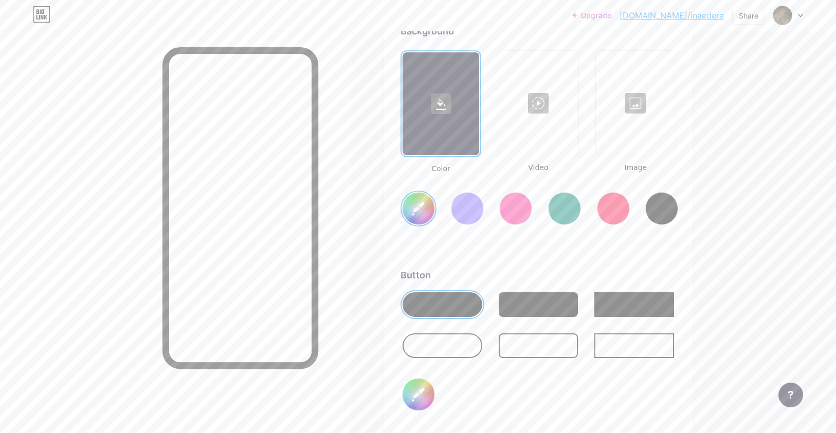
type input "#107fb7"
type input "#dedede"
type input "#1077b7"
type input "#dedede"
type input "#106fb7"
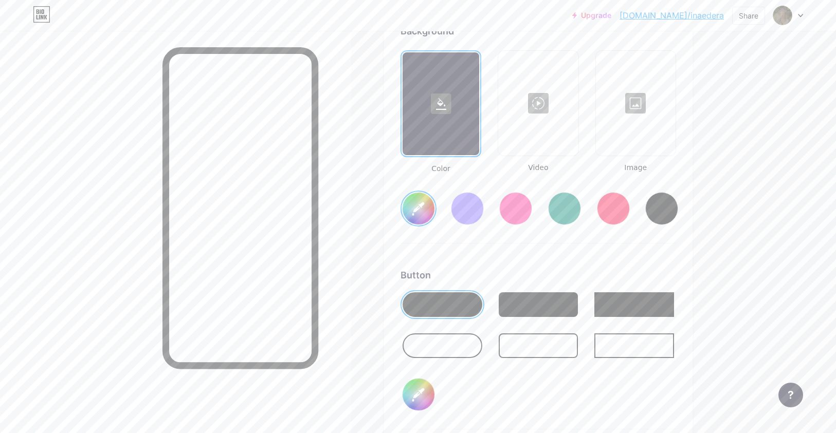
type input "#dedede"
type input "#1077b7"
type input "#dedede"
type input "#107fb7"
type input "#dedede"
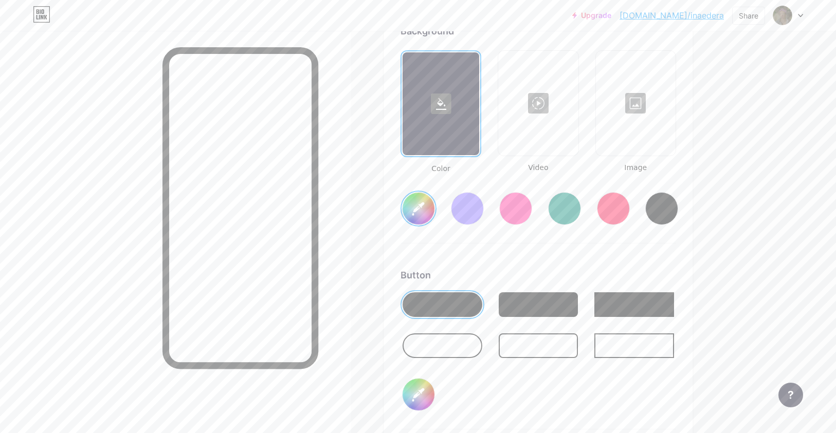
type input "#1085b7"
type input "#dedede"
type input "#108db7"
type input "#dedede"
type input "#1096b7"
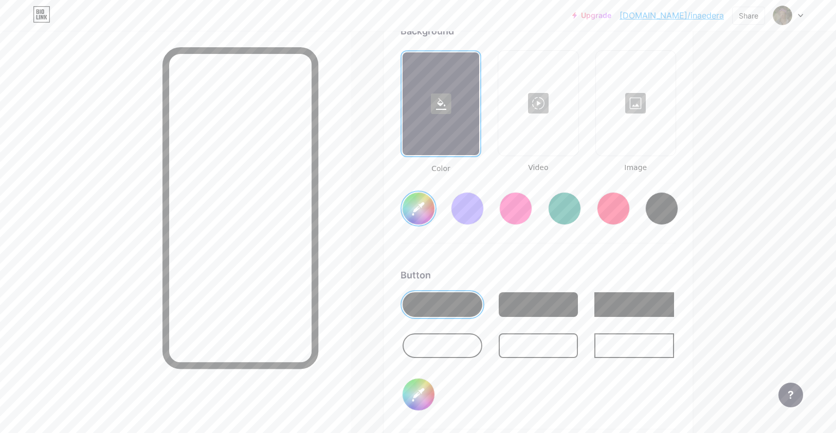
type input "#dedede"
type input "#109bb7"
type input "#dedede"
type input "#10a3b7"
type input "#dedede"
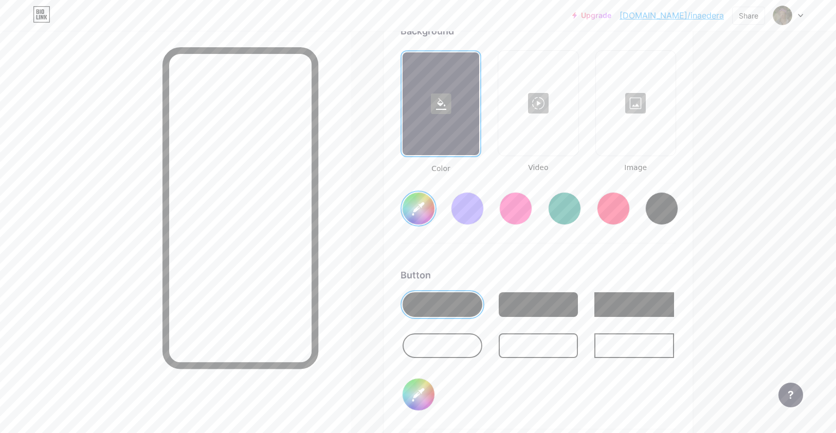
type input "#10acb7"
type input "#dedede"
type input "#10b4b7"
type input "#dedede"
type input "#10b7b4"
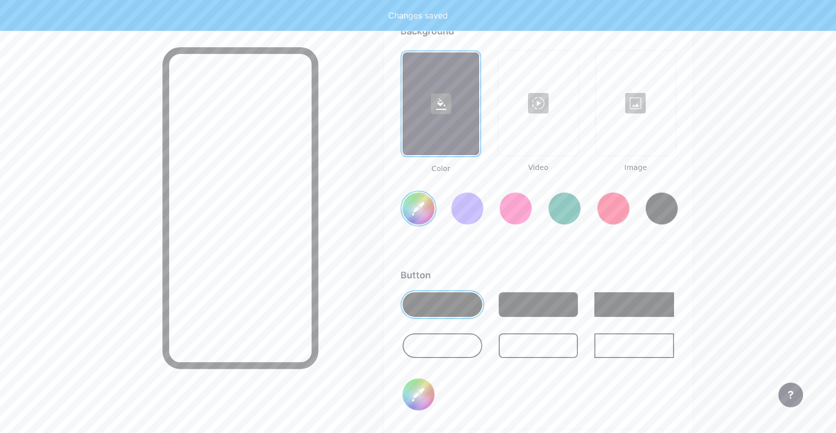
type input "#dedede"
type input "#10b4b7"
type input "#dedede"
type input "#10acb7"
type input "#dedede"
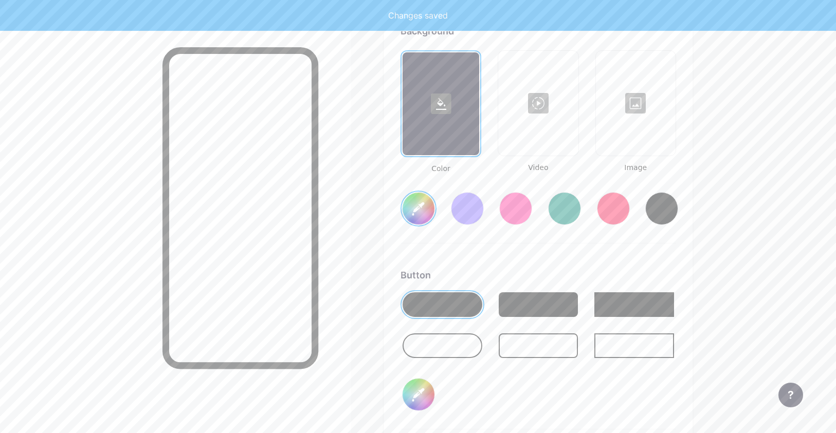
type input "#10a3b7"
type input "#dedede"
type input "#109bb7"
type input "#dedede"
type input "#1096b7"
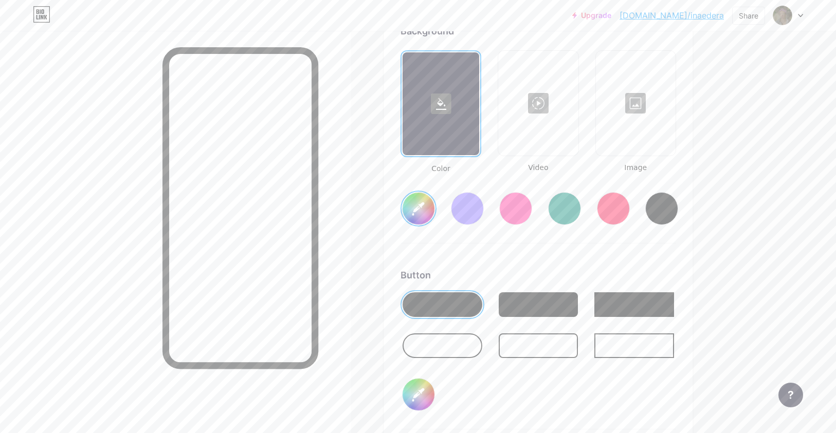
type input "#dedede"
type input "#30b7d9"
type input "#dedede"
type input "#34b9da"
type input "#dedede"
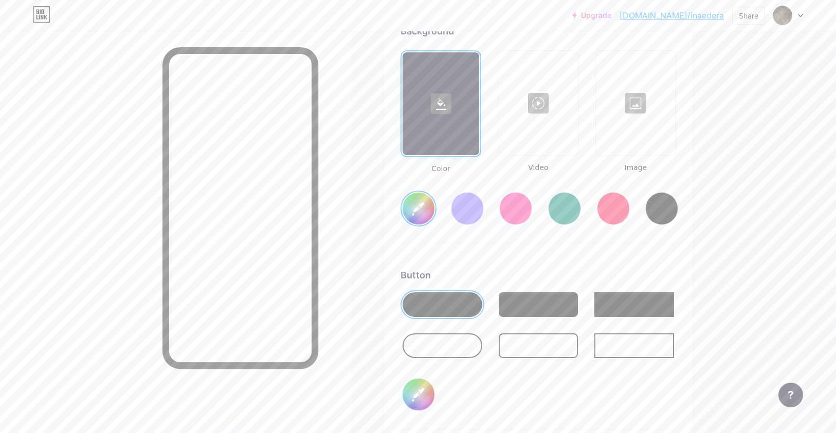
type input "#36b8d9"
type input "#dedede"
type input "#3abad9"
type input "#dedede"
type input "#39badb"
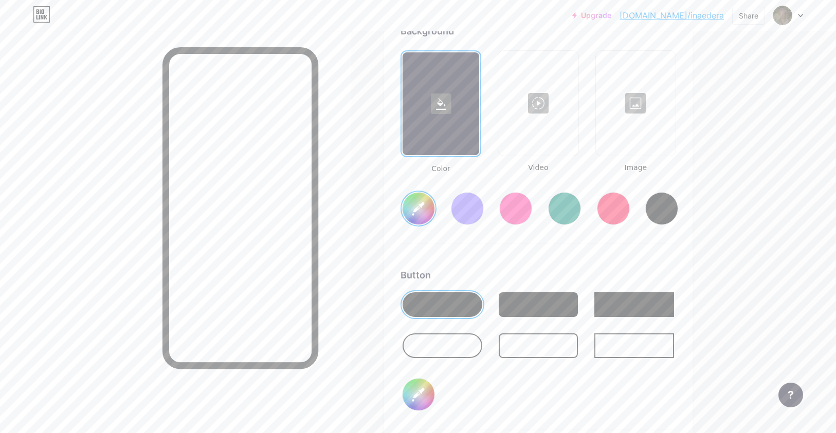
type input "#dedede"
type input "#3dbcdb"
type input "#dedede"
type input "#40bedd"
type input "#dedede"
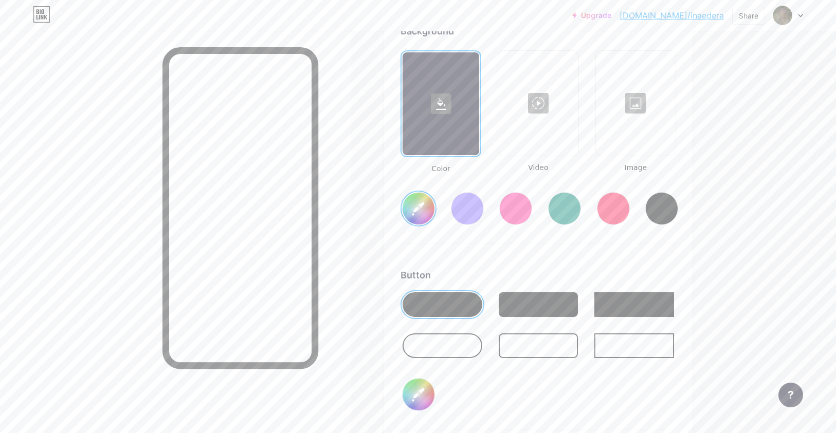
type input "#43c0df"
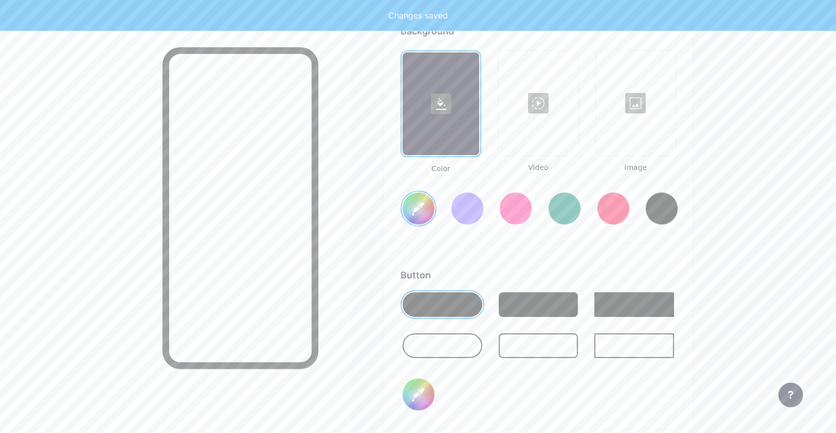
type input "#dedede"
type input "#47c2e1"
type input "#dedede"
type input "#4ac4e3"
type input "#dedede"
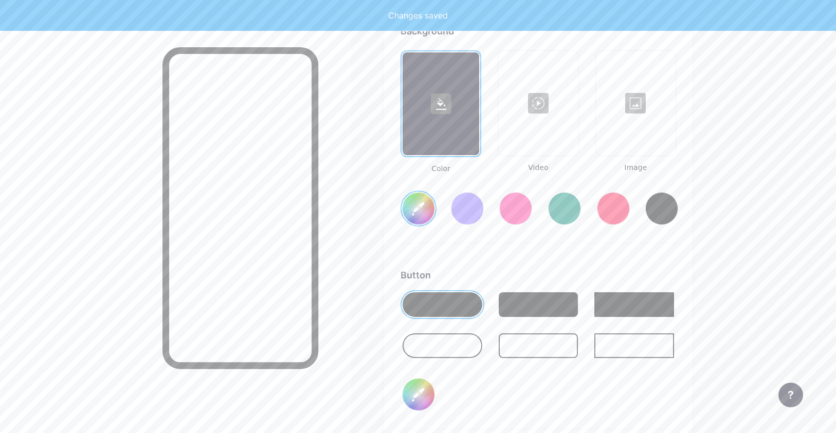
type input "#4bc4e2"
type input "#dedede"
type input "#4cc7e6"
type input "#dedede"
type input "#4ec6e4"
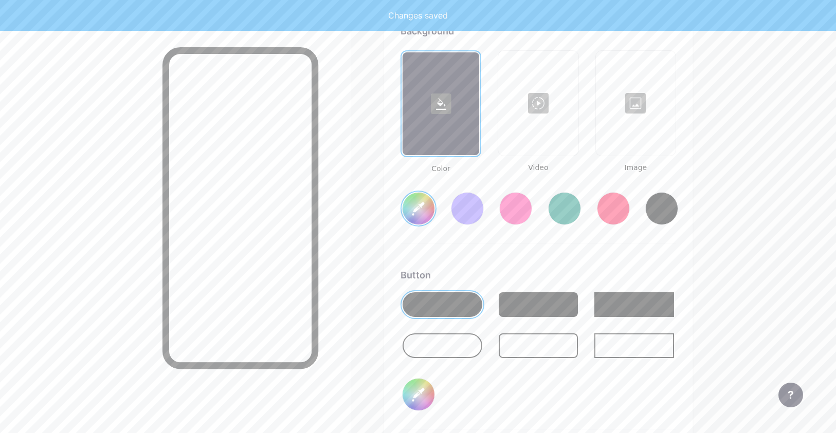
type input "#dedede"
type input "#52c8e5"
type input "#dedede"
type input "#51c8e6"
type input "#dedede"
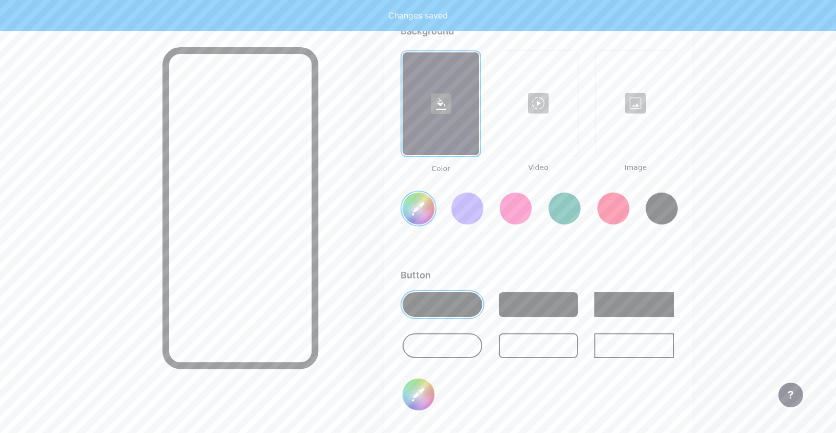
type input "#56c9e6"
type input "#dedede"
type input "#58cce9"
type input "#dedede"
type input "#59cce8"
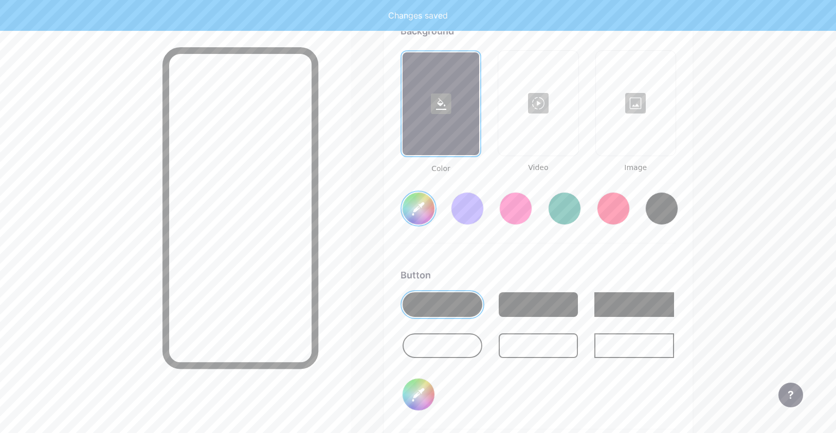
type input "#dedede"
type input "#5acbe7"
type input "#dedede"
type input "#5dcde9"
type input "#dedede"
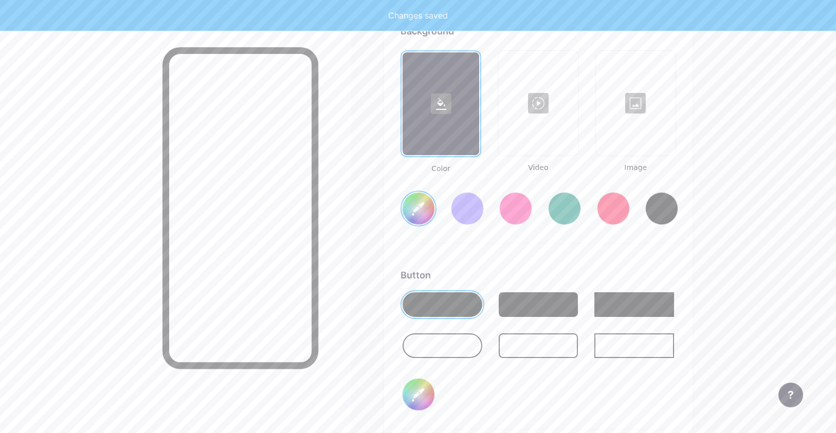
type input "#5ecde8"
type input "#dedede"
type input "#5dcde9"
type input "#dedede"
type input "#5bcbe6"
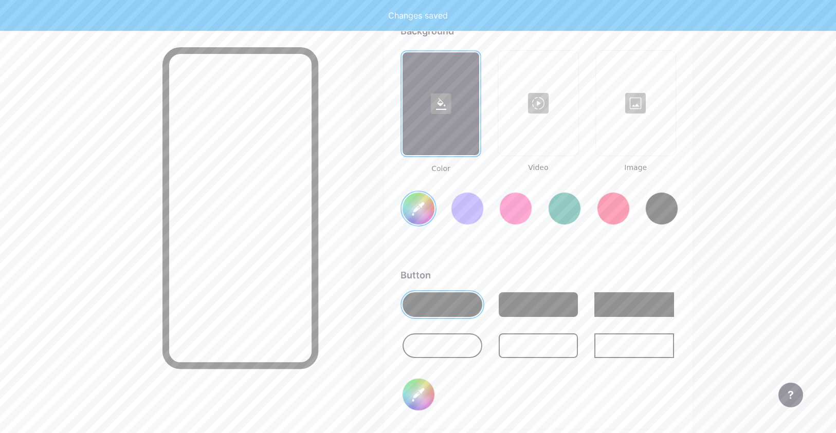
type input "#dedede"
type input "#5ccae6"
type input "#dedede"
type input "#56c5e1"
type input "#dedede"
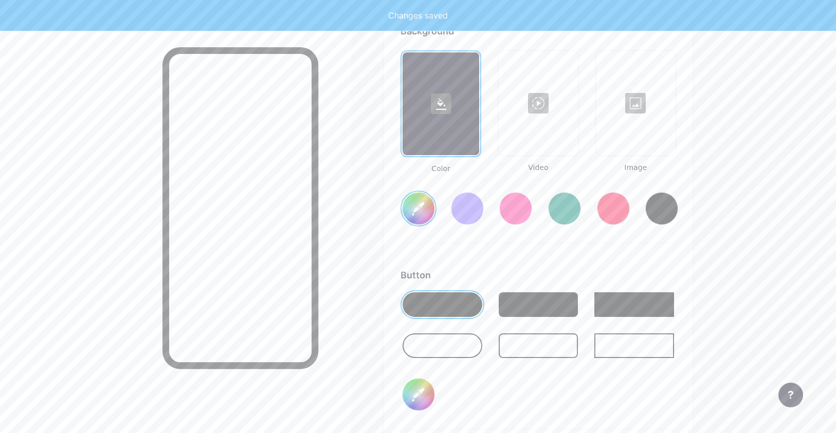
type input "#57c1db"
type input "#dedede"
type input "#55bad3"
type input "#dedede"
type input "#51b4cd"
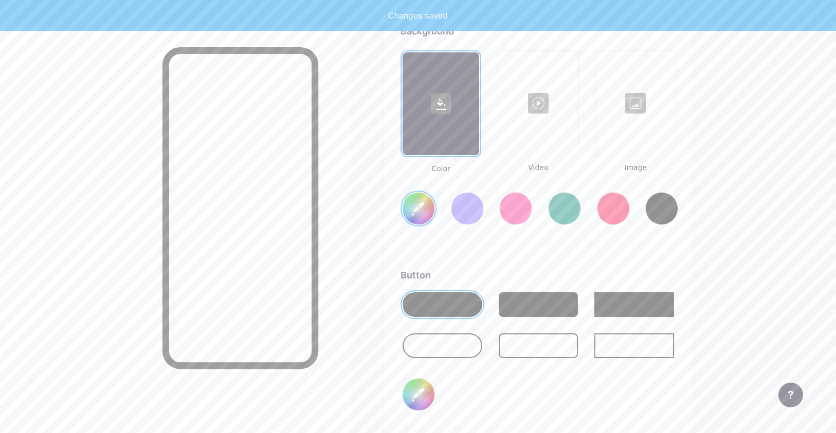
type input "#dedede"
type input "#4eaec6"
type input "#dedede"
type input "#4aa8bf"
type input "#dedede"
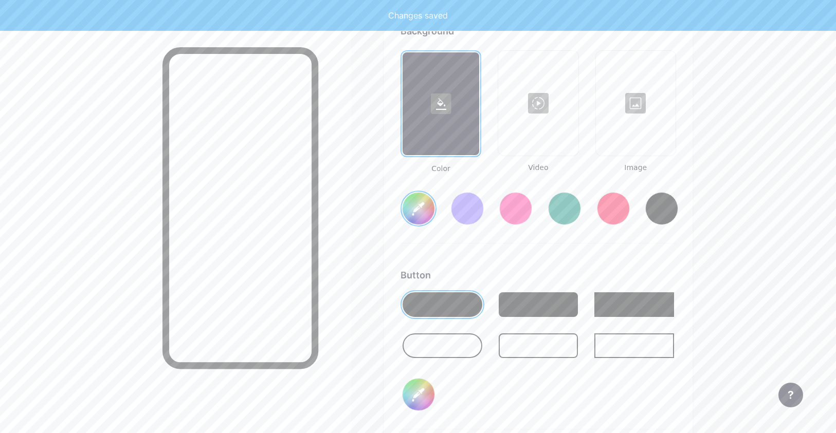
type input "#47a1b8"
type input "#dedede"
type input "#469aaf"
type input "#dedede"
type input "#4397ad"
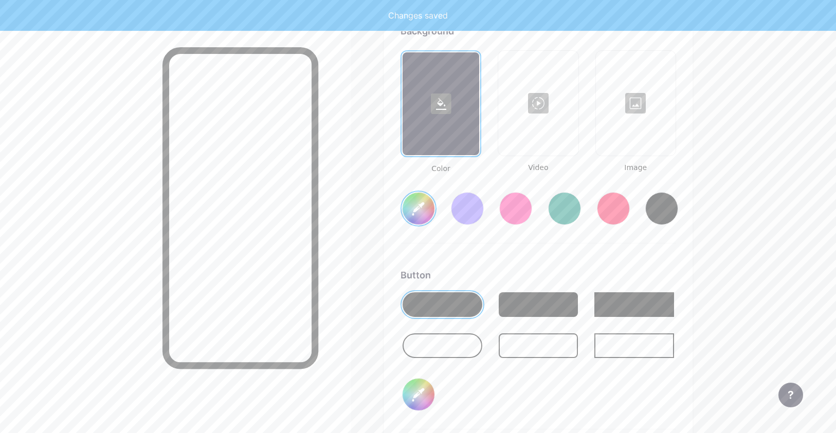
type input "#dedede"
type input "#4294a9"
type input "#dedede"
type input "#4091a5"
type input "#dedede"
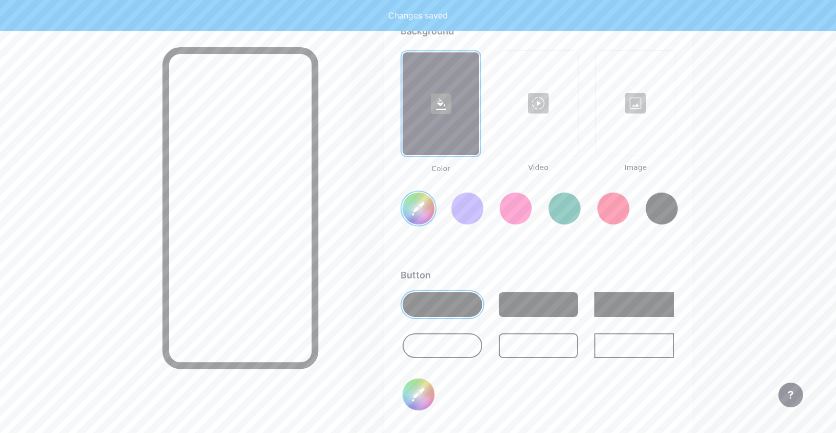
type input "#408da0"
type input "#dedede"
type input "#3f8ea2"
type input "#dedede"
type input "#3d8b9e"
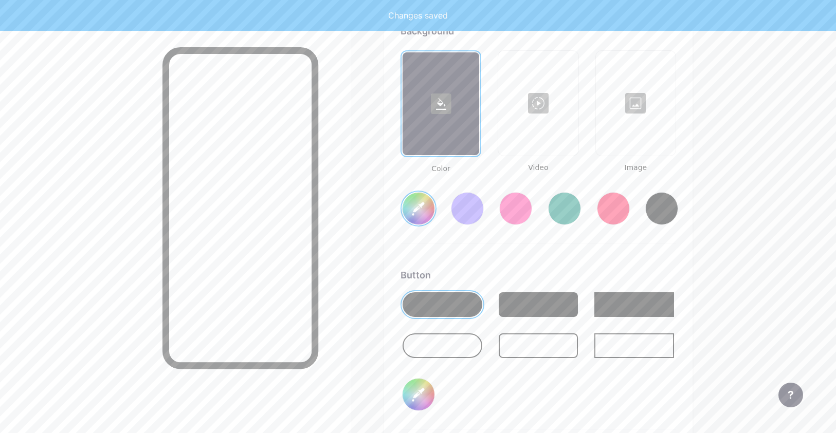
type input "#dedede"
type input "#3f8a9d"
type input "#dedede"
type input "#3c879a"
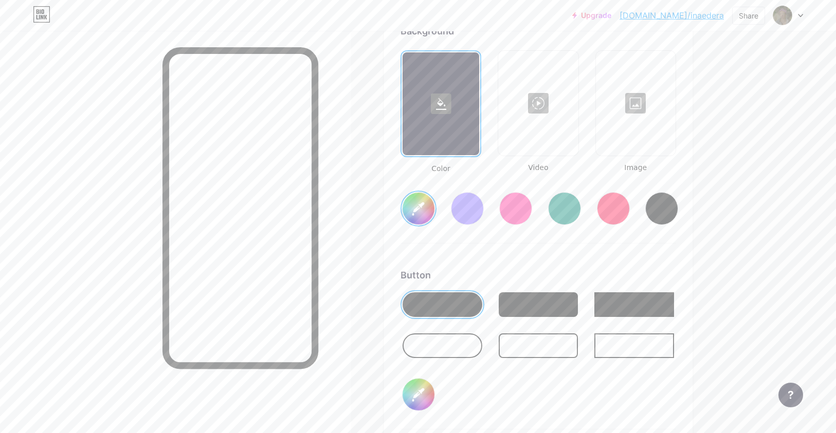
type input "#dedede"
type input "#3a8598"
type input "#dedede"
type input "#3a899c"
type input "#dedede"
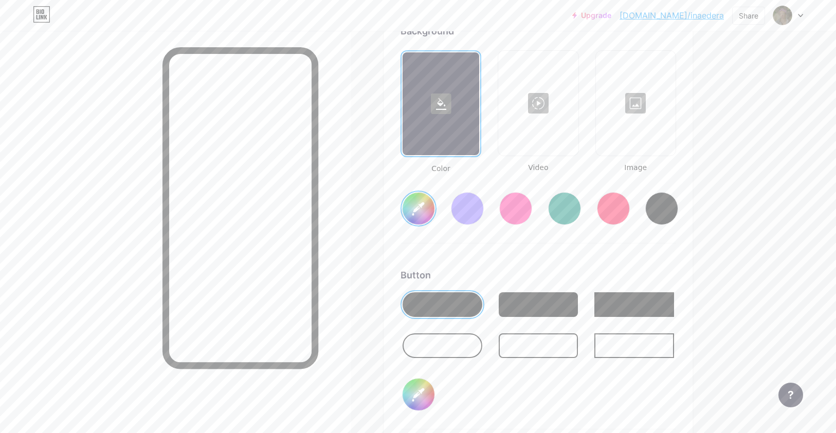
type input "#3b889b"
type input "#dedede"
type input "#3c8b9f"
type input "#dedede"
type input "#3f8ea2"
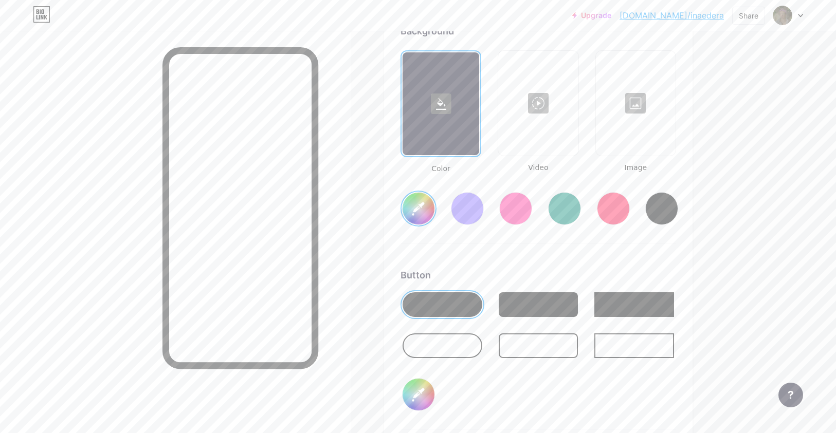
type input "#dedede"
type input "#3f92a6"
type input "#dedede"
type input "#4195aa"
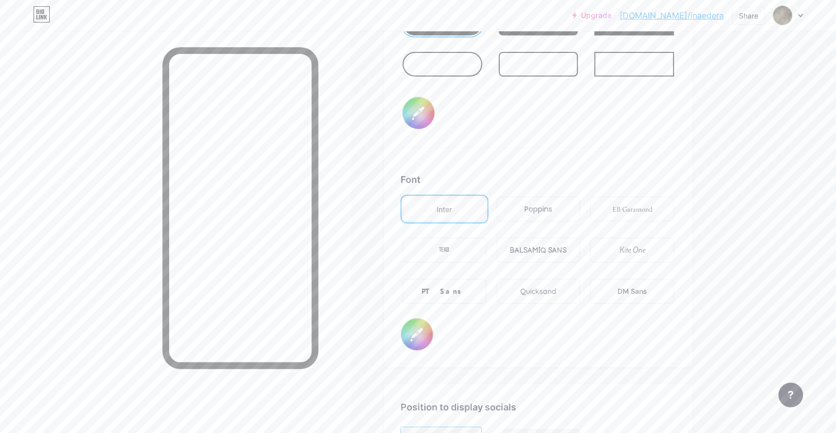
scroll to position [1681, 0]
click at [418, 333] on input "#000000" at bounding box center [417, 334] width 32 height 32
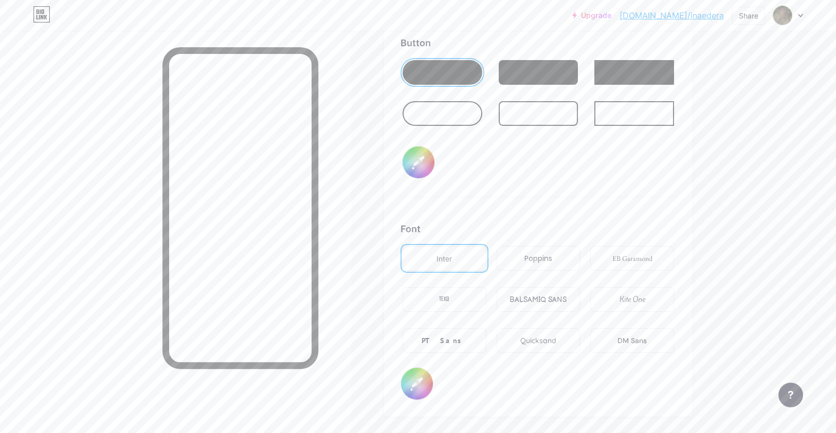
scroll to position [1597, 0]
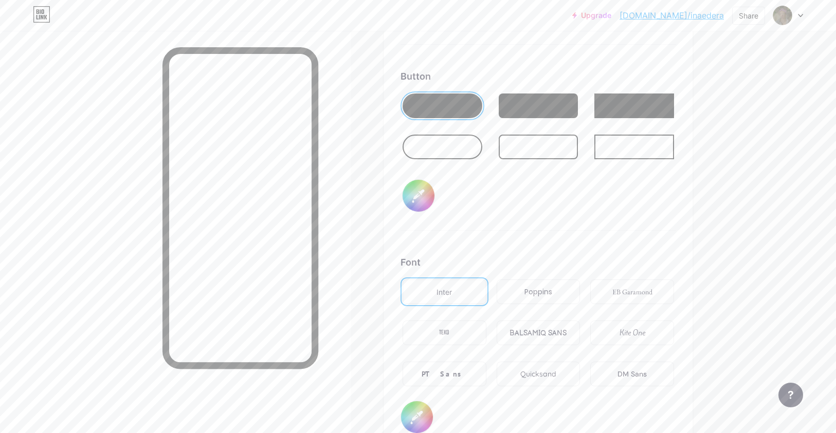
click at [635, 376] on div "DM Sans" at bounding box center [631, 374] width 29 height 11
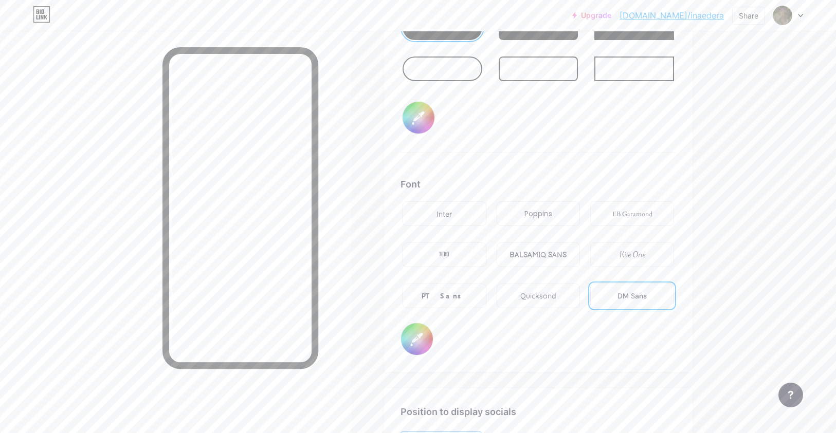
scroll to position [1685, 0]
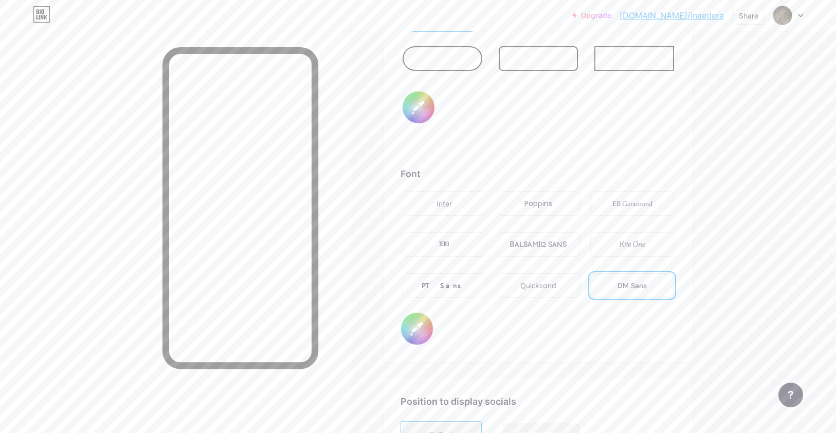
click at [419, 325] on input "#ffffff" at bounding box center [417, 329] width 32 height 32
click at [539, 295] on div "Quicksand" at bounding box center [539, 285] width 84 height 25
click at [468, 288] on div "PT Sans" at bounding box center [444, 285] width 84 height 25
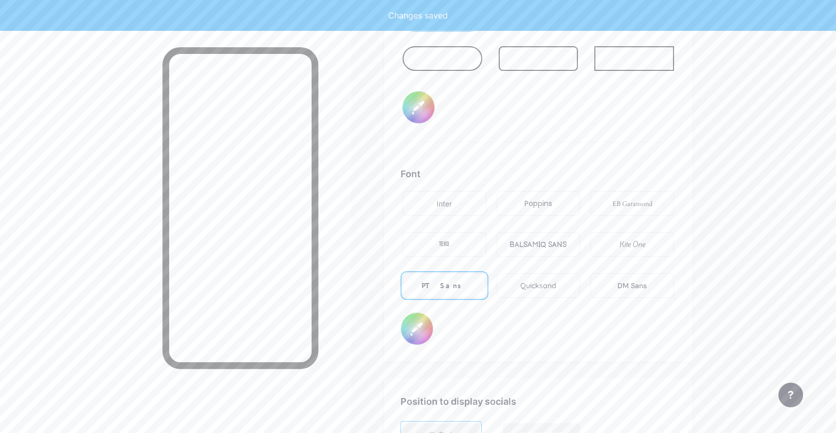
click at [457, 243] on div "TEKO" at bounding box center [444, 244] width 84 height 25
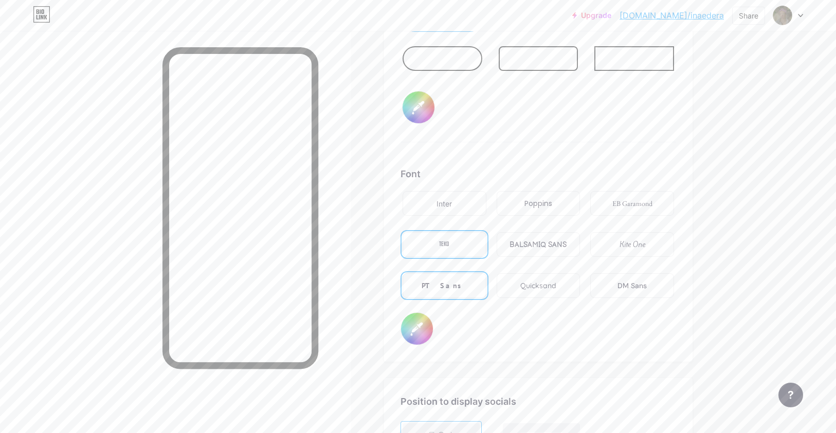
click at [529, 244] on div "BALSAMIQ SANS" at bounding box center [537, 245] width 57 height 11
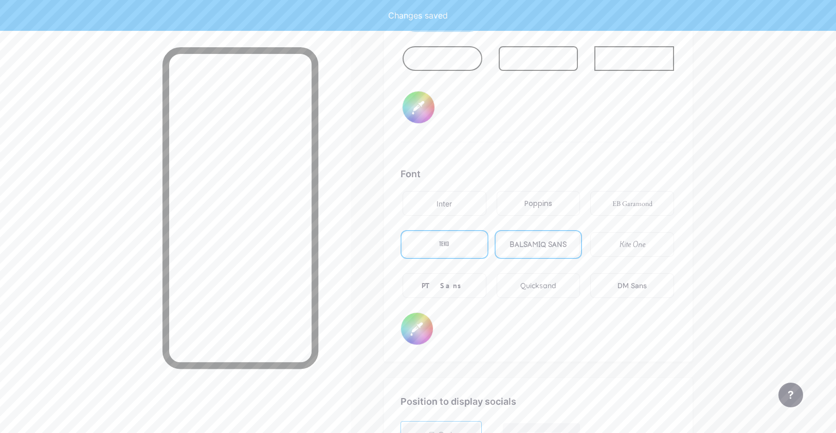
click at [615, 235] on div "Kite One" at bounding box center [632, 244] width 84 height 25
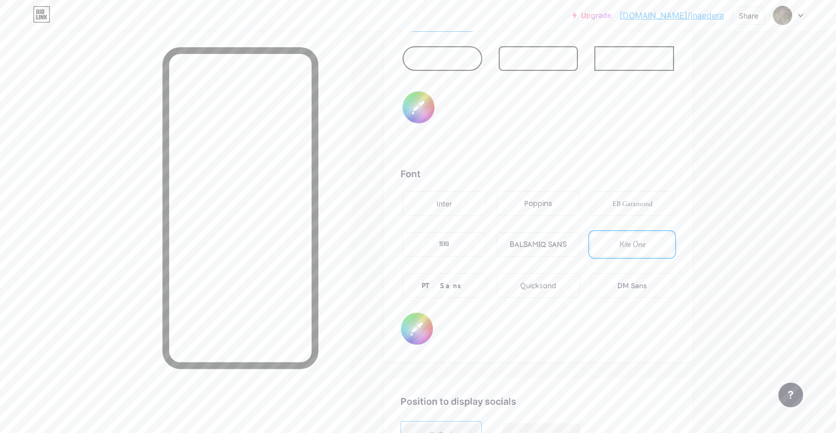
click at [613, 206] on div "EB Garamond" at bounding box center [632, 203] width 40 height 11
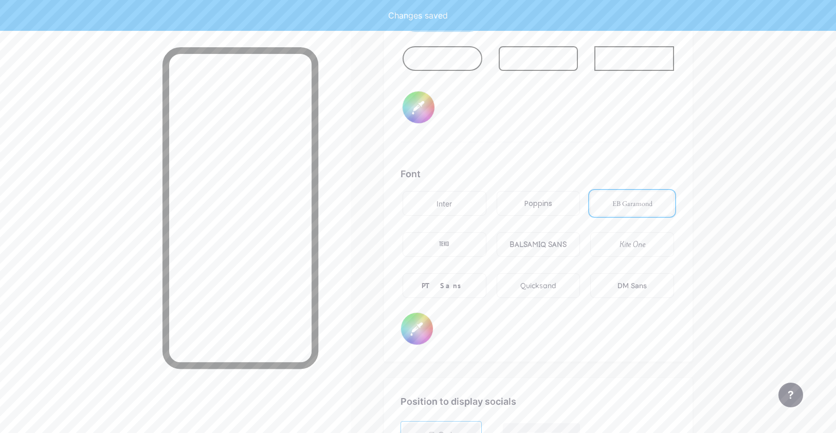
click at [516, 209] on div "Poppins" at bounding box center [539, 203] width 84 height 25
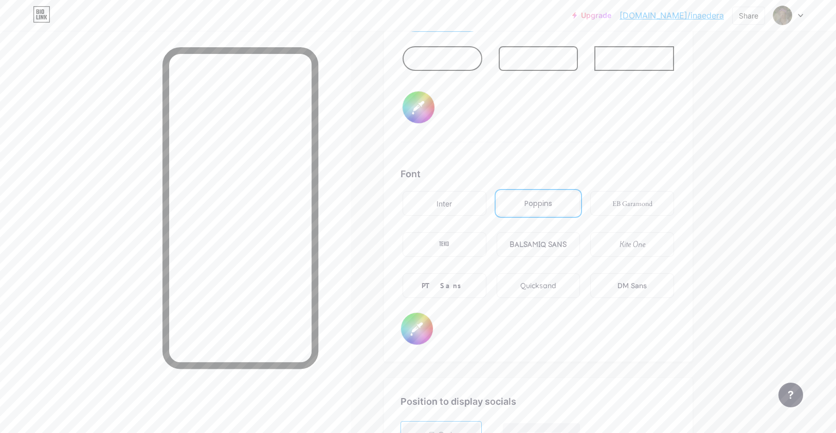
click at [469, 208] on div "Inter" at bounding box center [444, 203] width 84 height 25
click at [628, 277] on div "DM Sans" at bounding box center [632, 285] width 84 height 25
click at [566, 286] on div "Quicksand" at bounding box center [539, 285] width 84 height 25
click at [628, 287] on div "DM Sans" at bounding box center [631, 286] width 29 height 11
click at [548, 286] on div "Quicksand" at bounding box center [538, 286] width 36 height 11
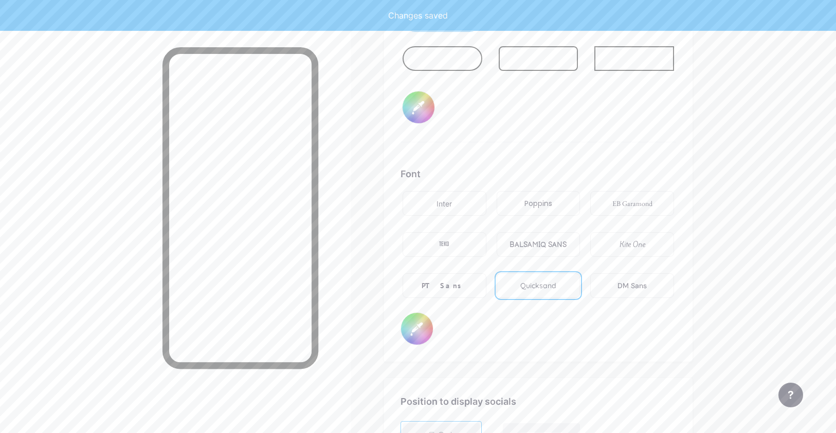
click at [464, 286] on div "PT Sans" at bounding box center [444, 285] width 84 height 25
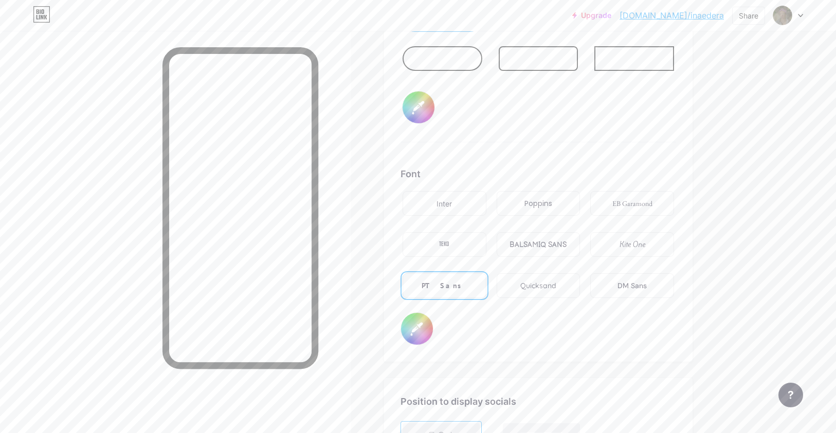
click at [531, 290] on div "Quicksand" at bounding box center [538, 286] width 36 height 11
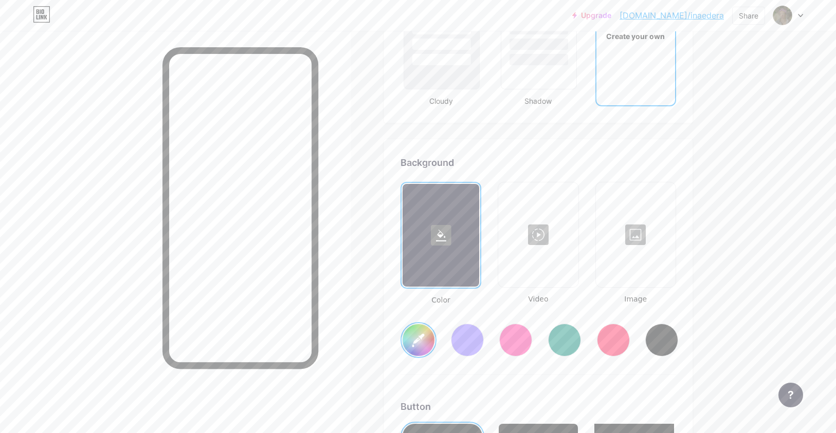
scroll to position [1263, 0]
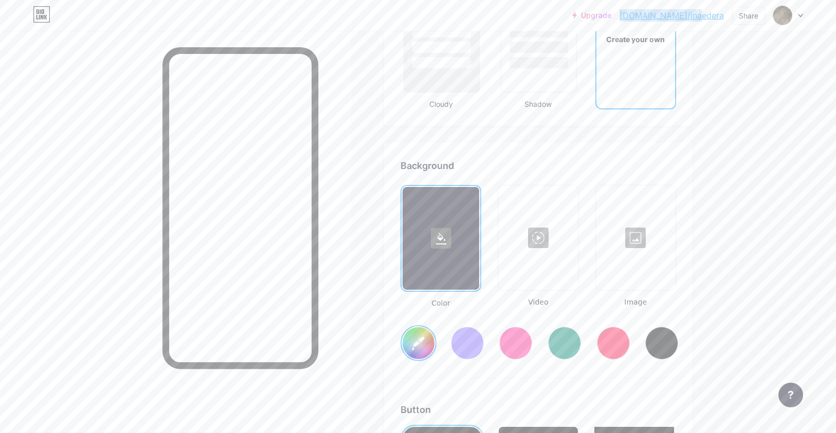
copy link "[DOMAIN_NAME]/inaedera"
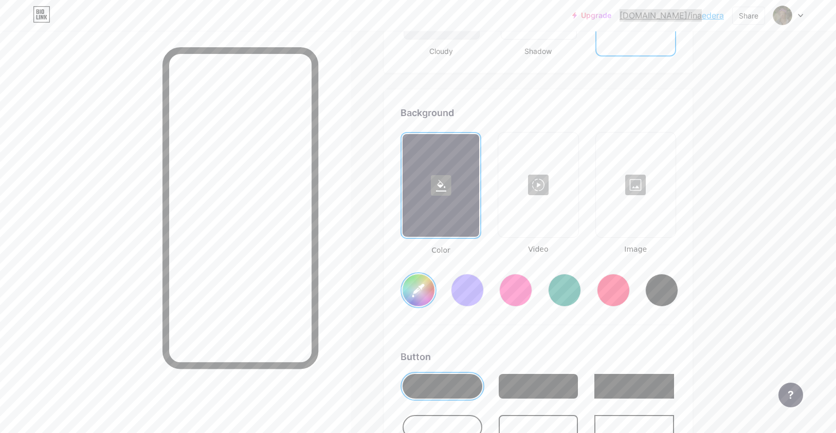
scroll to position [1317, 0]
click at [635, 178] on div at bounding box center [636, 184] width 78 height 103
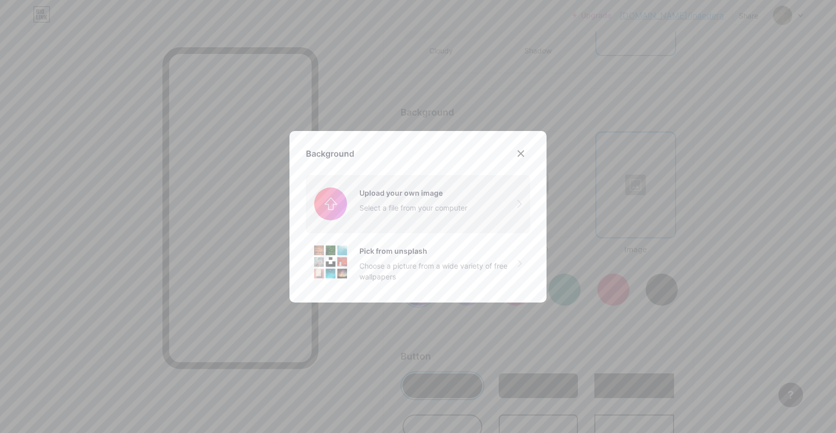
click at [415, 204] on input "file" at bounding box center [418, 204] width 224 height 58
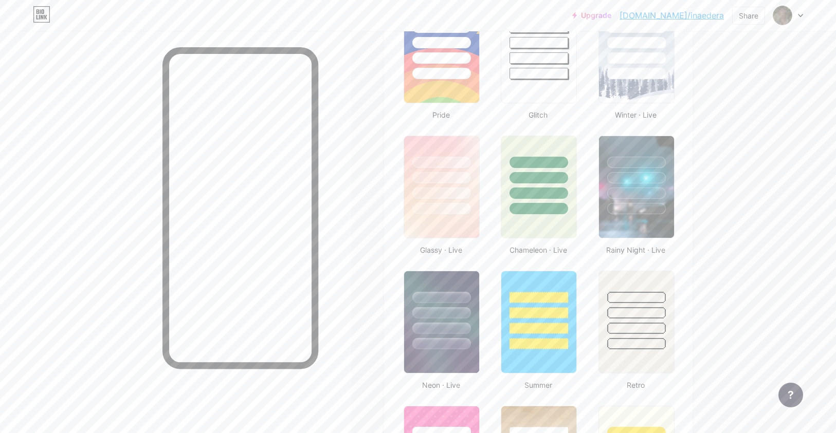
scroll to position [0, 0]
